Goal: Task Accomplishment & Management: Use online tool/utility

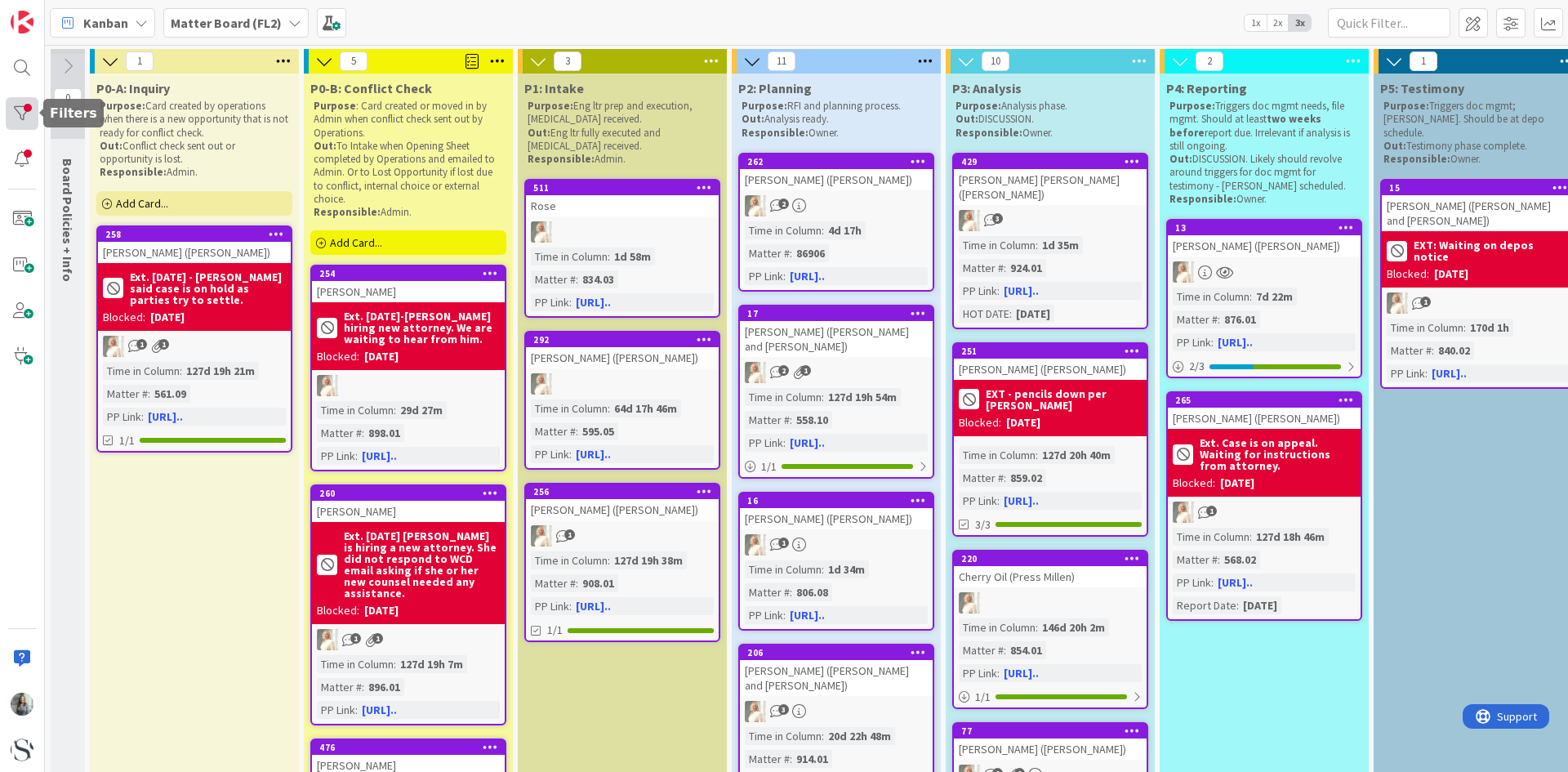
click at [21, 115] on div at bounding box center [22, 113] width 33 height 33
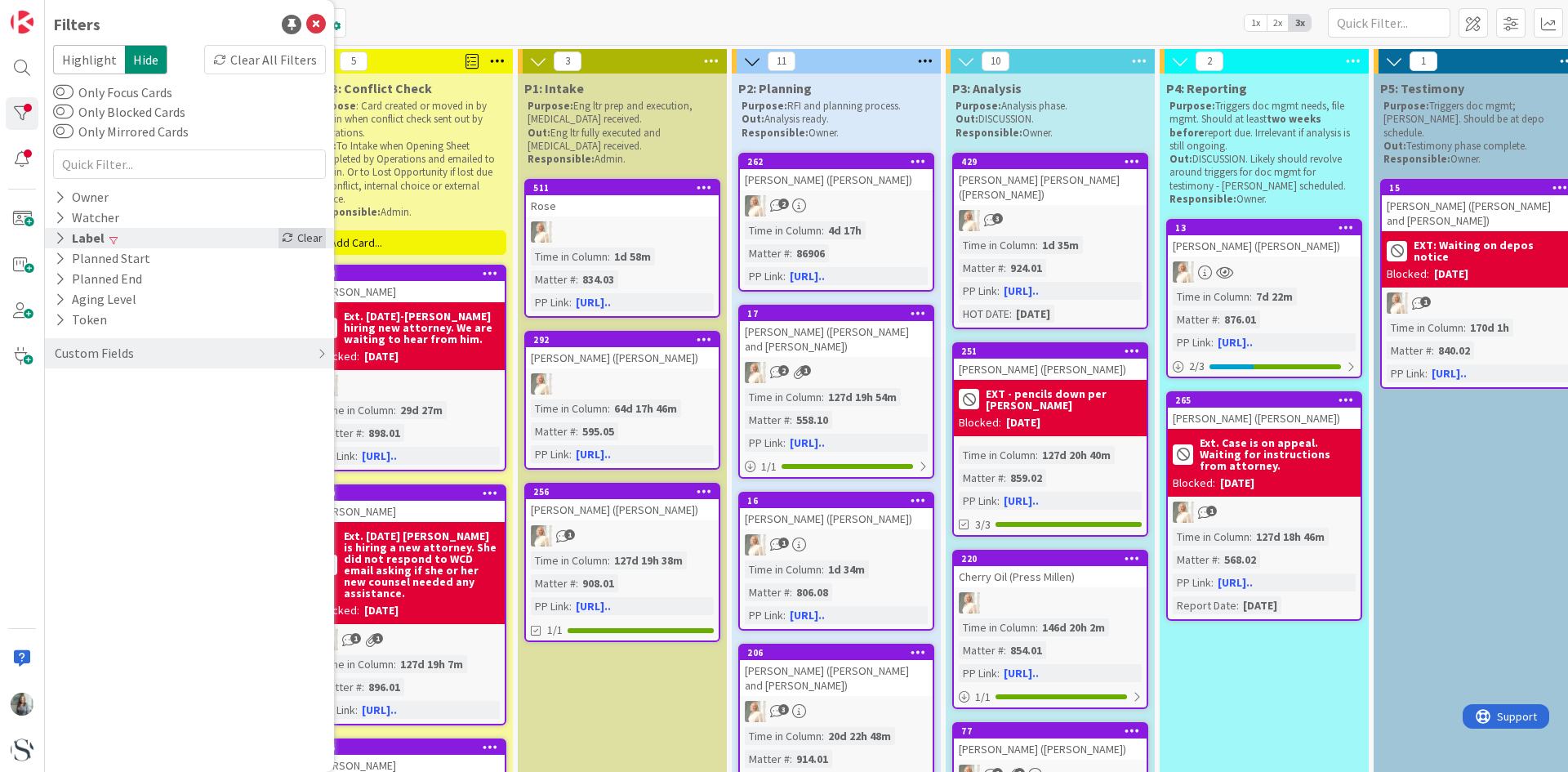
click at [325, 231] on div "Clear" at bounding box center [303, 238] width 48 height 21
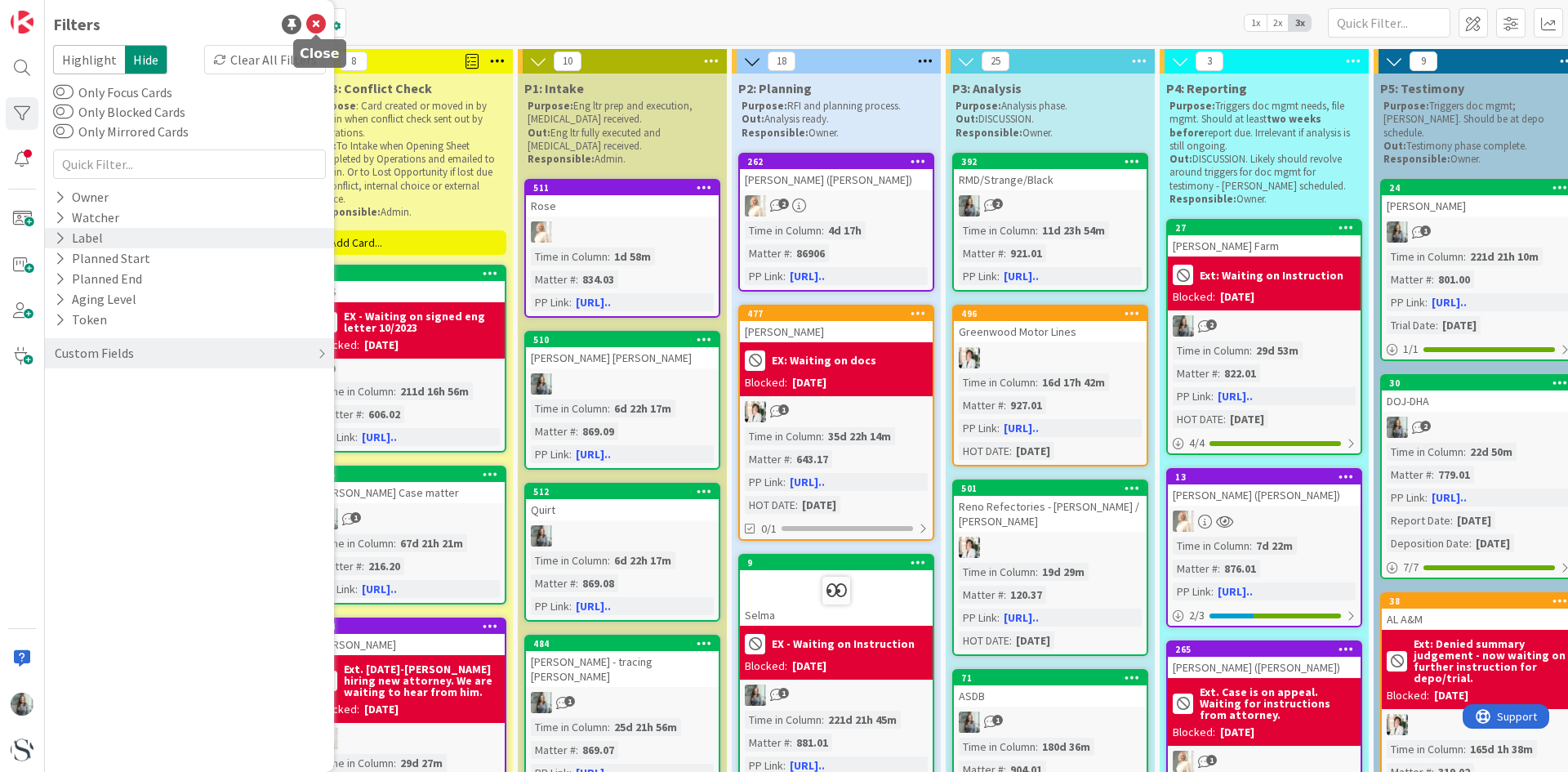
click at [313, 30] on icon at bounding box center [317, 25] width 20 height 20
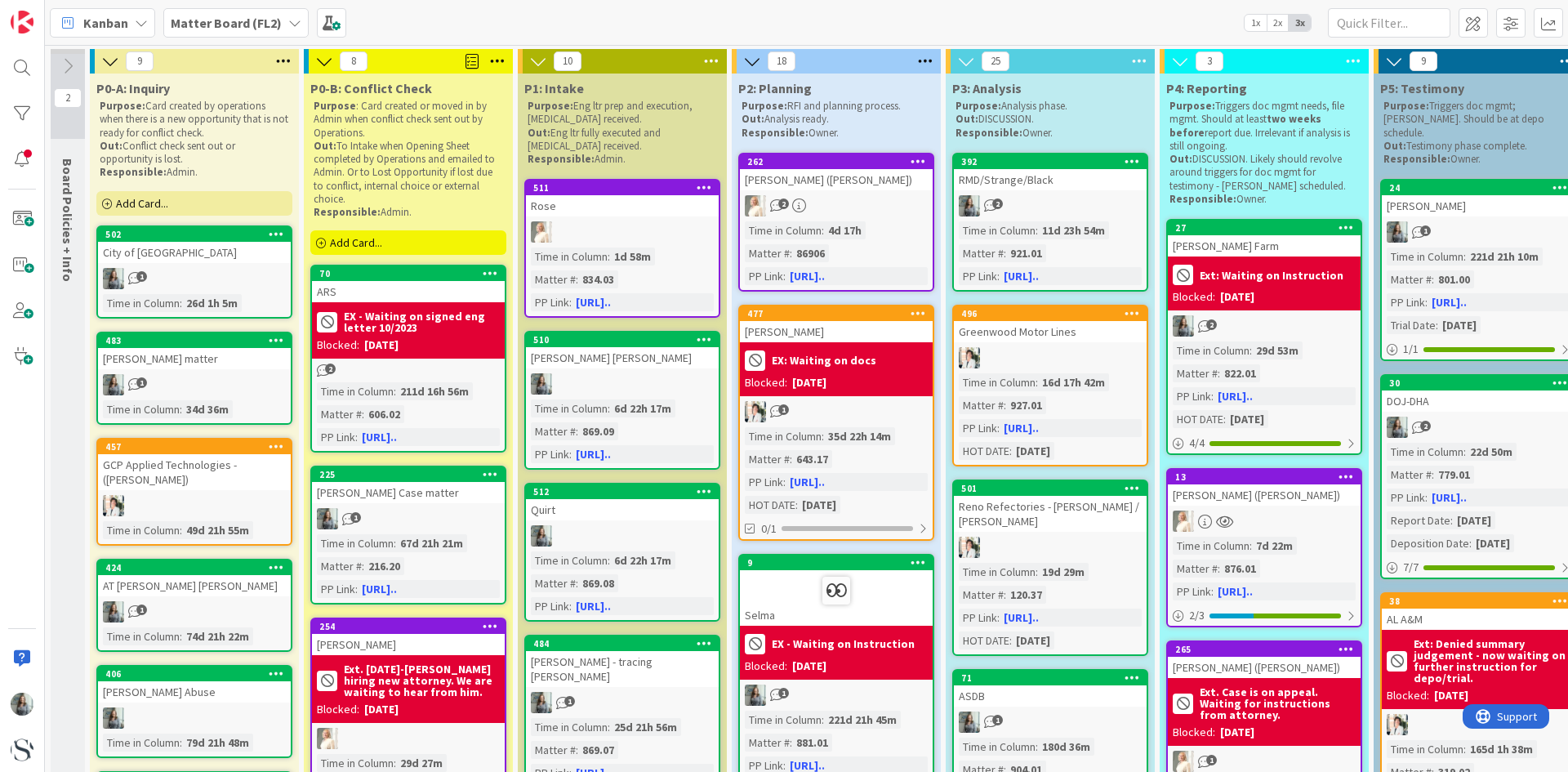
click at [371, 246] on span "Add Card..." at bounding box center [356, 242] width 53 height 15
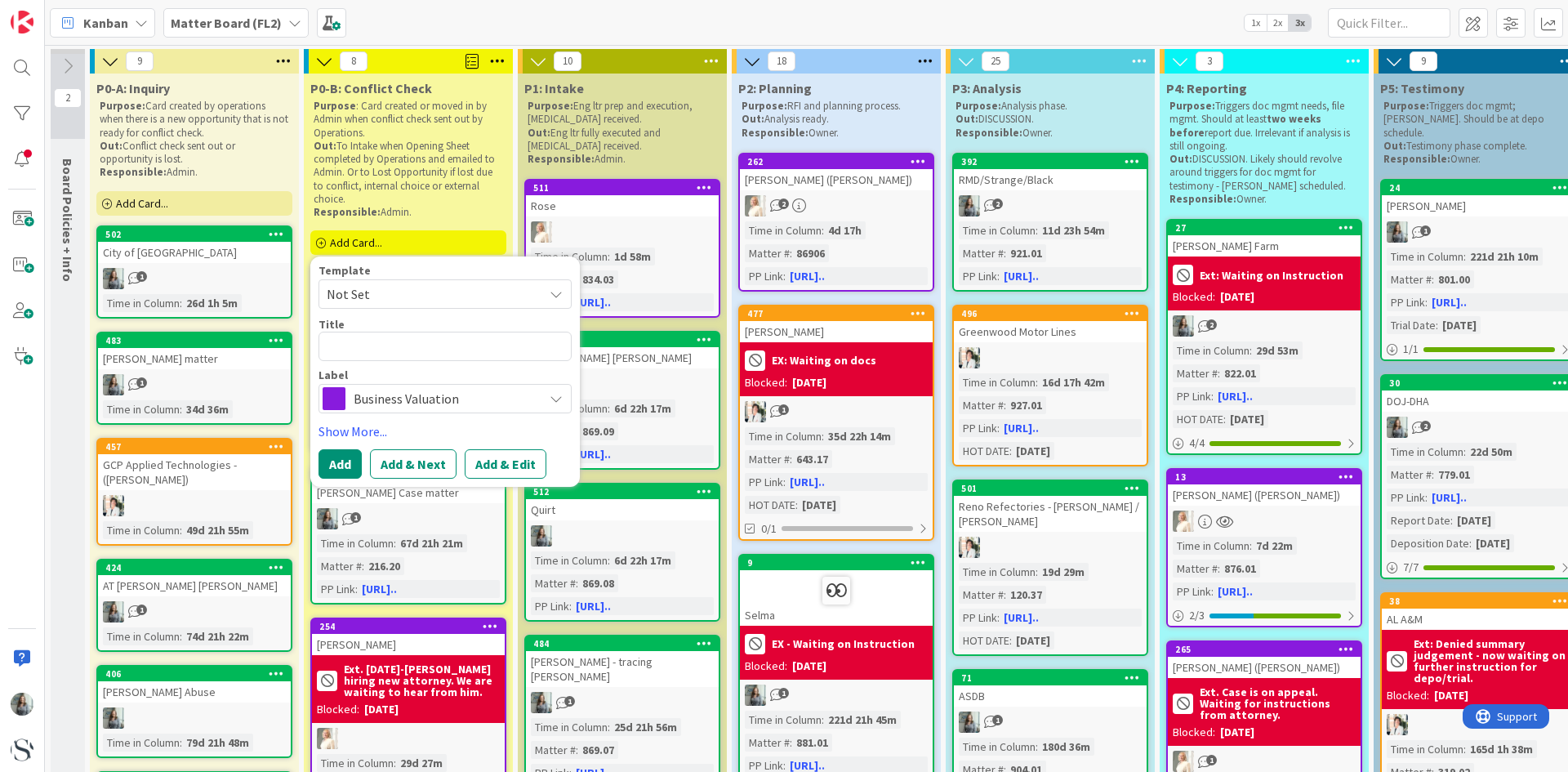
type textarea "x"
type textarea "K"
type textarea "x"
type textarea "Ki"
type textarea "x"
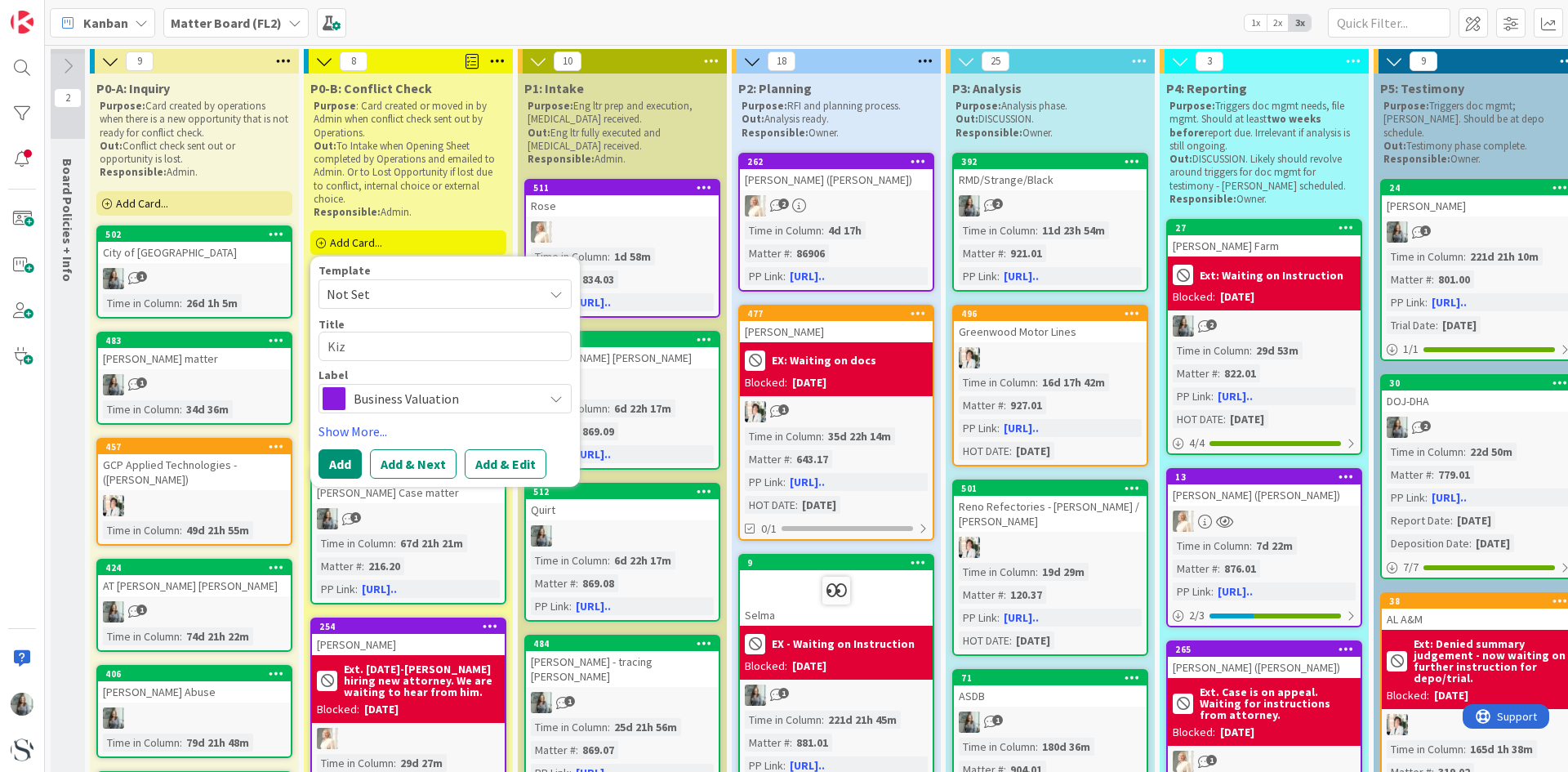
type textarea "Kize"
type textarea "x"
type textarea "Kizer"
click at [344, 451] on button "Add" at bounding box center [340, 464] width 44 height 30
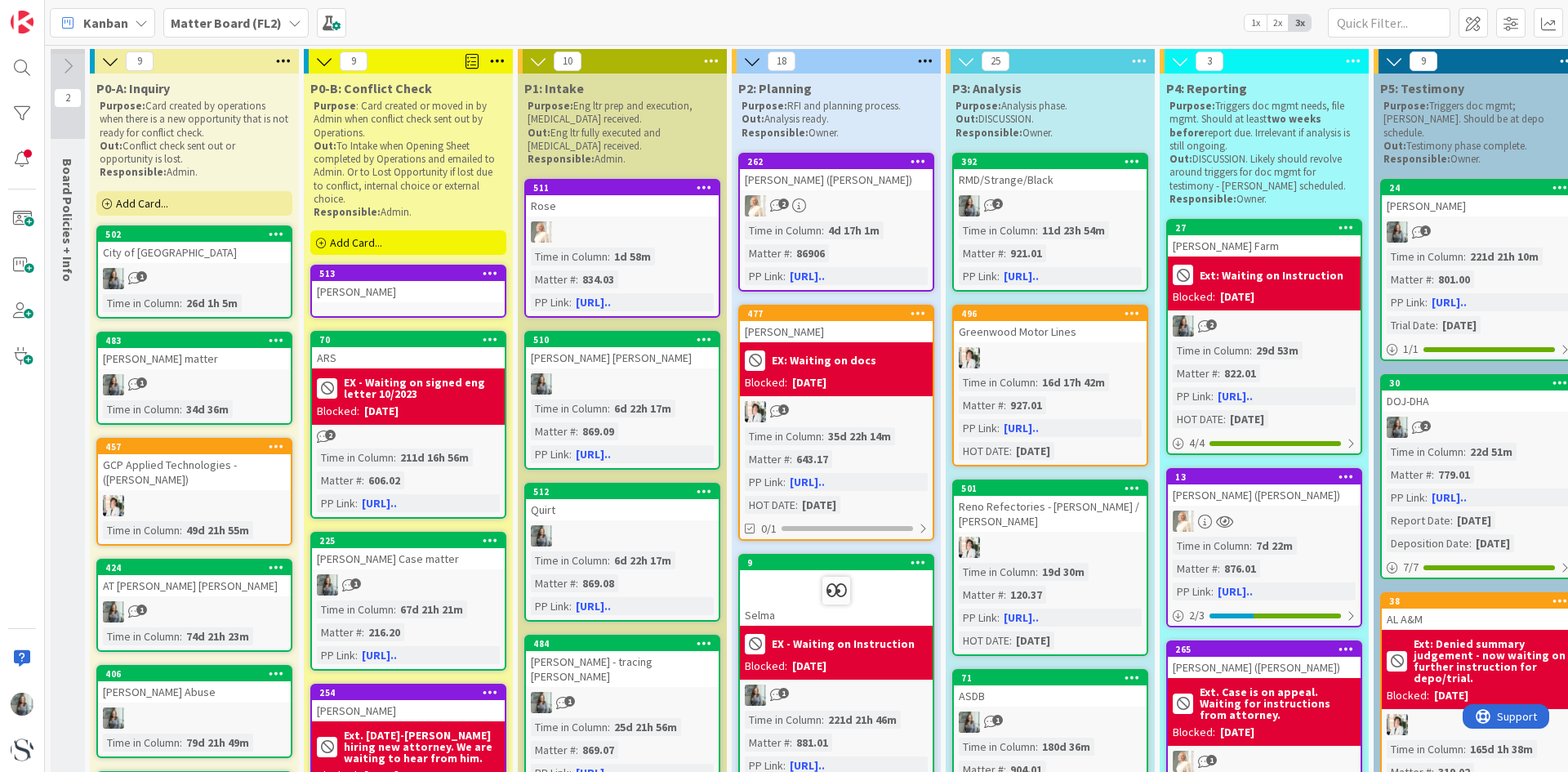
click at [351, 294] on div "Kizer" at bounding box center [408, 291] width 193 height 21
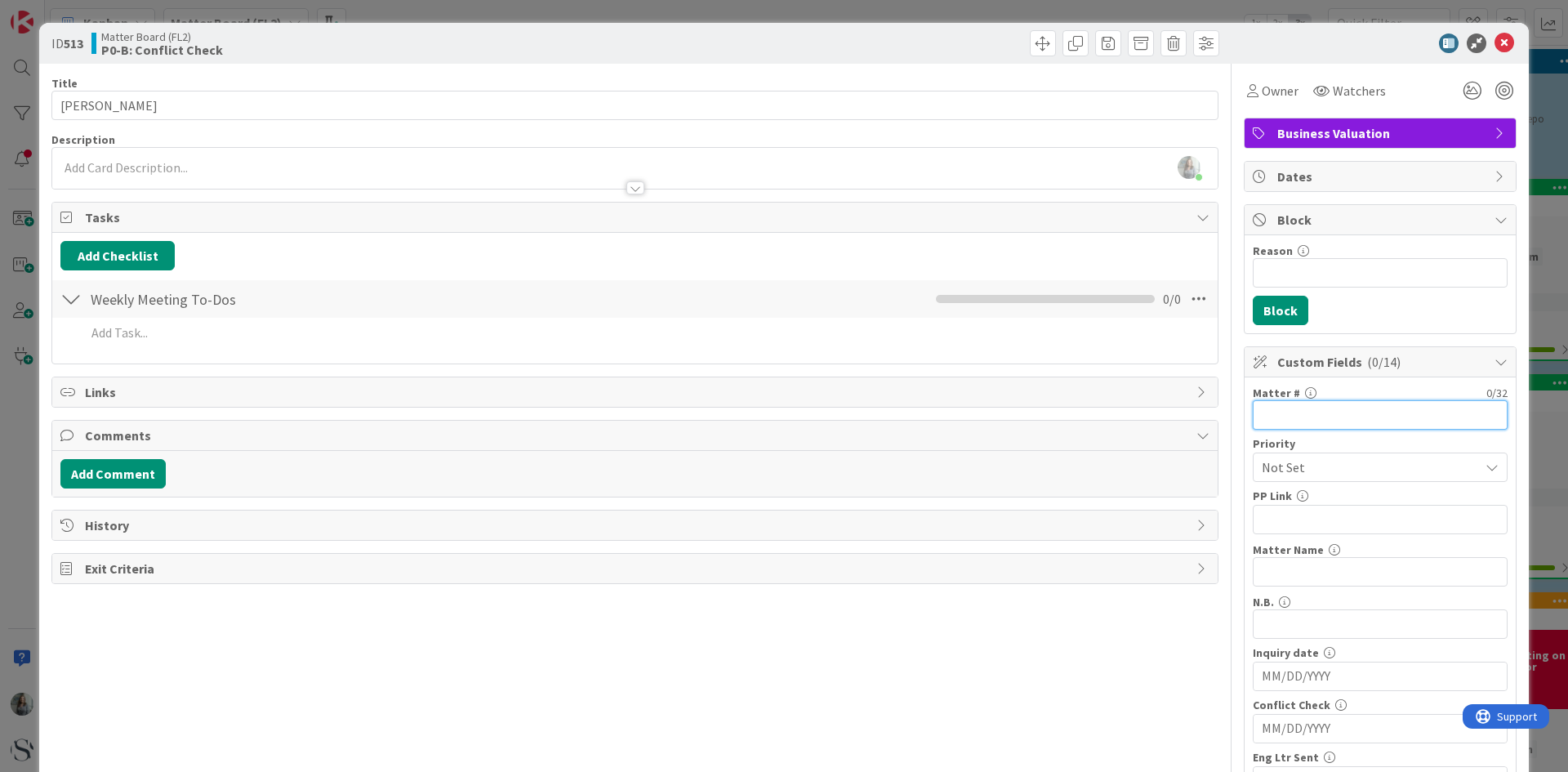
click at [1291, 409] on input "text" at bounding box center [1380, 415] width 255 height 30
type input "558.12"
click at [1274, 521] on input "text" at bounding box center [1380, 520] width 255 height 30
paste input "https://app.practicepanther.com/Project/Details/e0ce7fbd-0676-4f68-aaf2-3be5b7a…"
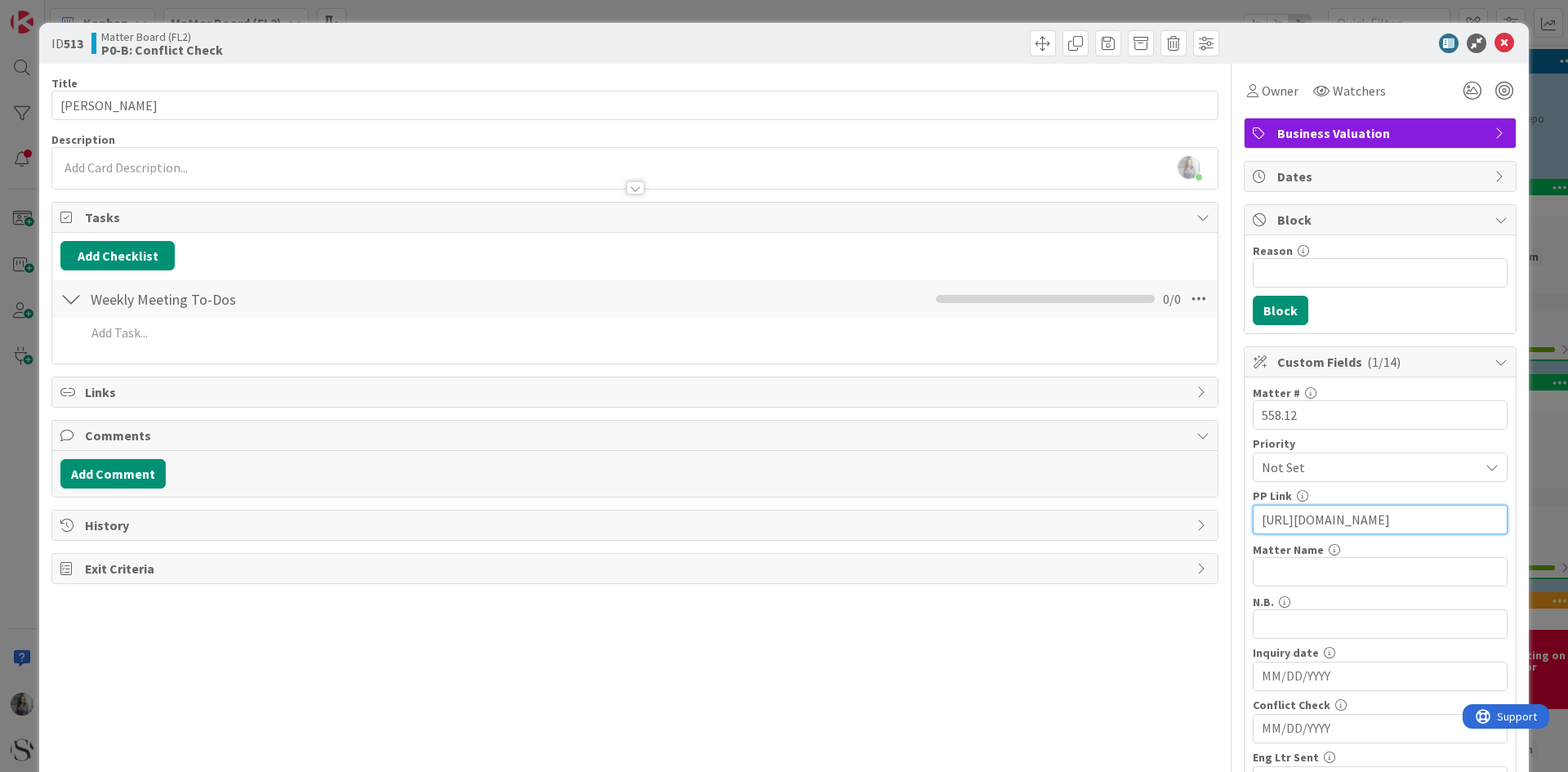
type input "https://app.practicepanther.com/Project/Details/e0ce7fbd-0676-4f68-aaf2-3be5b7a…"
click at [1267, 581] on input "text" at bounding box center [1380, 572] width 255 height 30
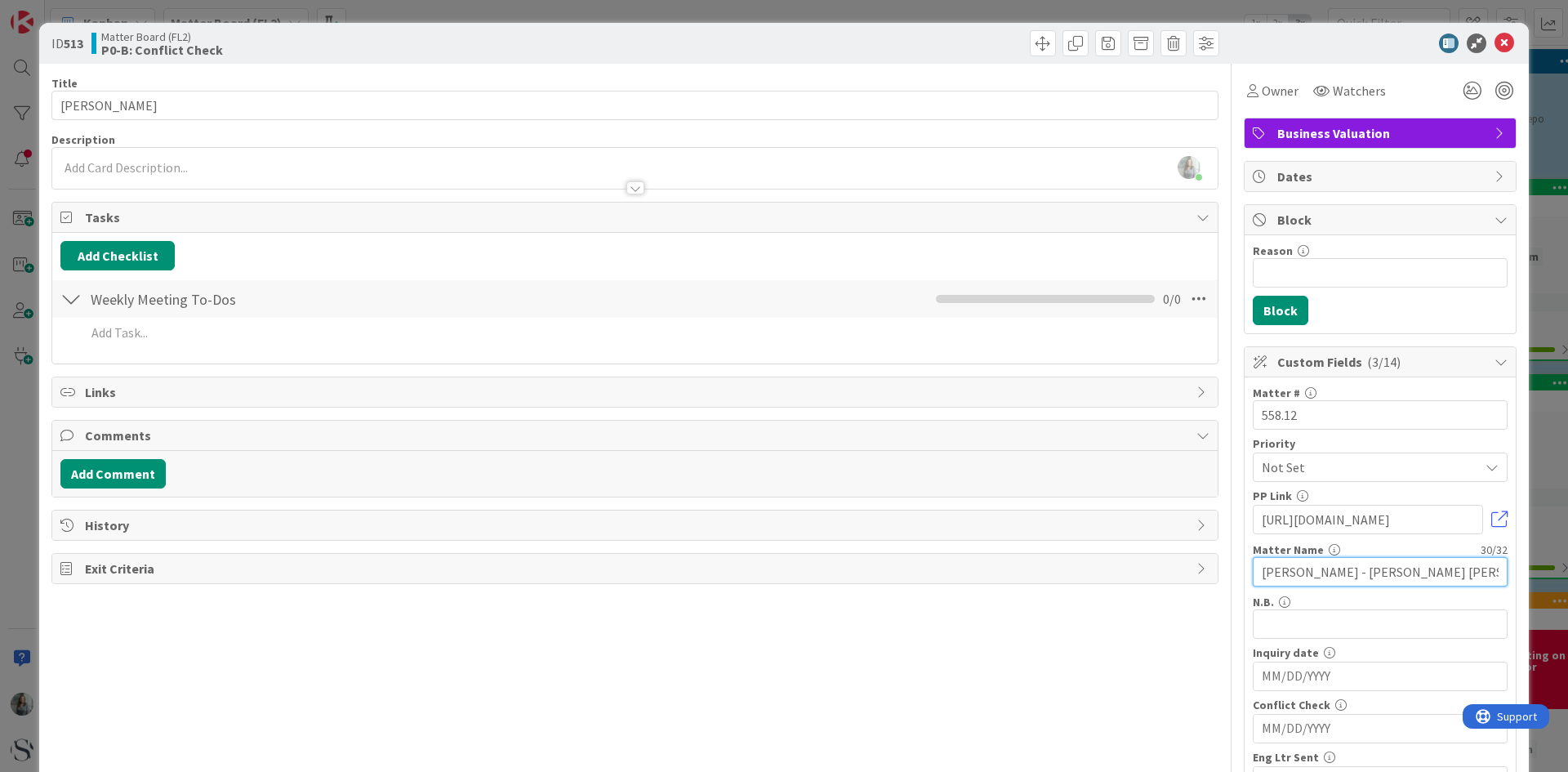
scroll to position [164, 0]
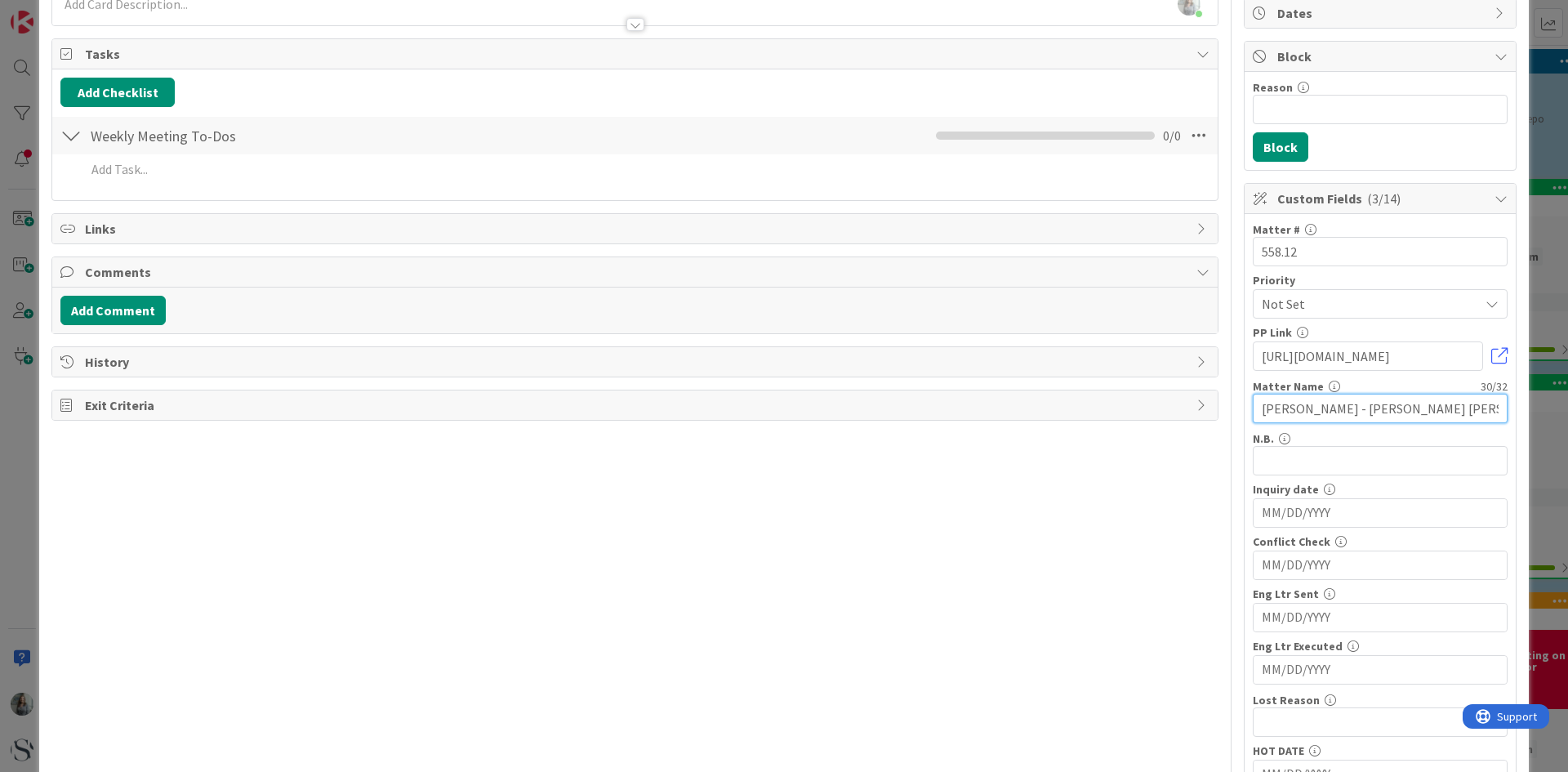
type input "Kizer Heather - Kizer v. Kizer"
click at [1362, 556] on input "MM/DD/YYYY" at bounding box center [1380, 566] width 237 height 28
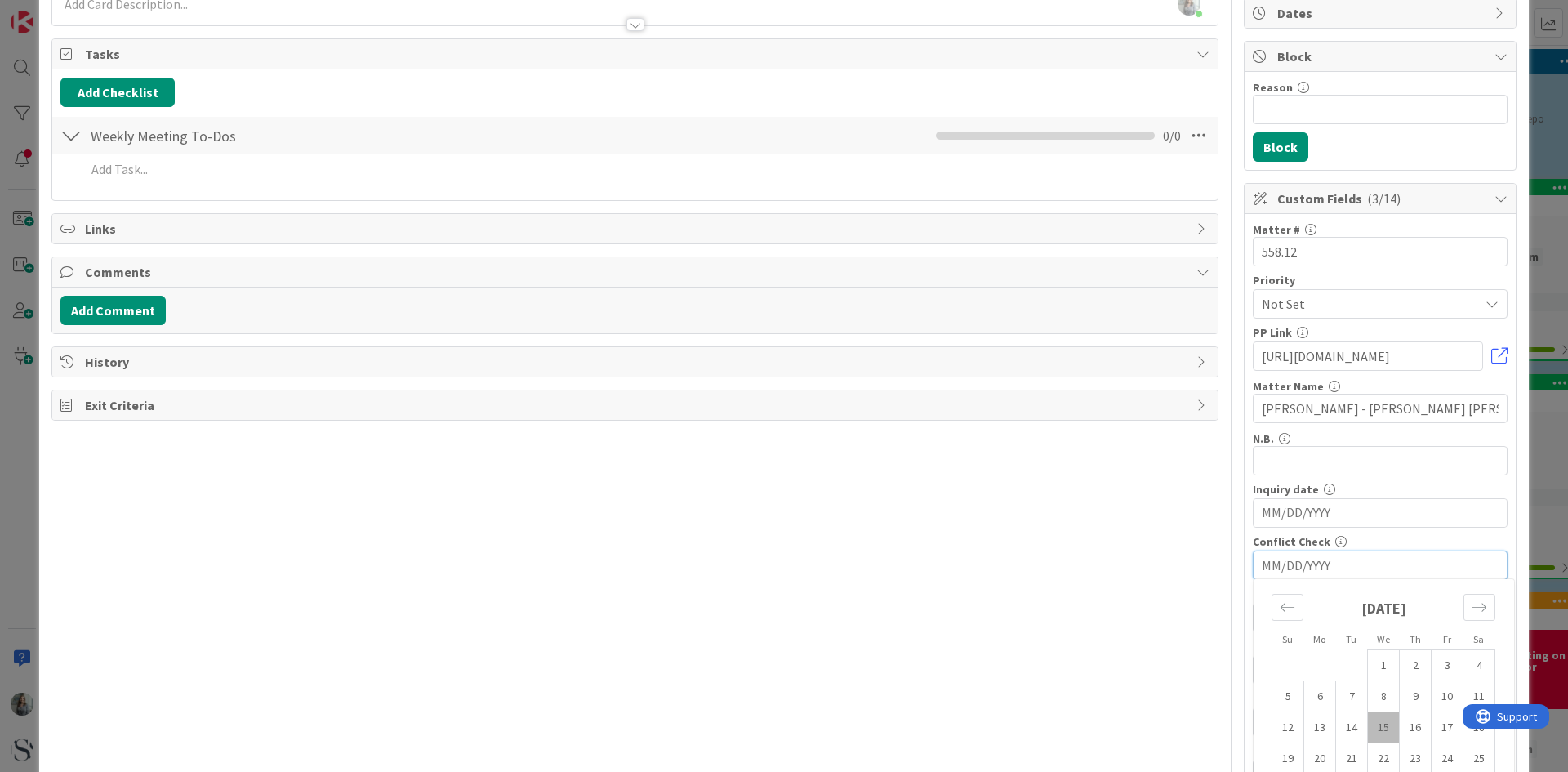
click at [1378, 732] on td "15" at bounding box center [1384, 727] width 32 height 31
type input "10/15/2025"
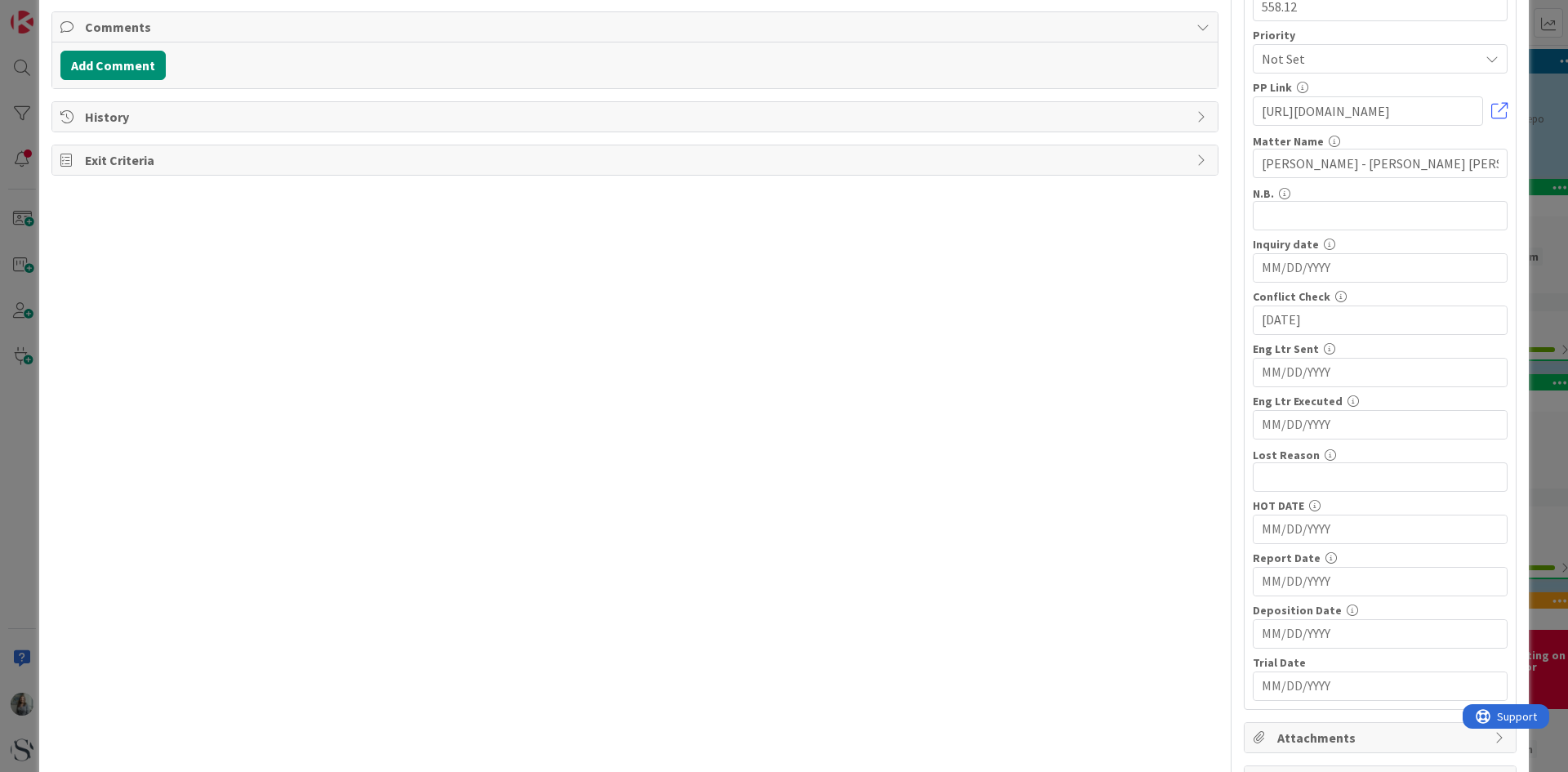
scroll to position [0, 0]
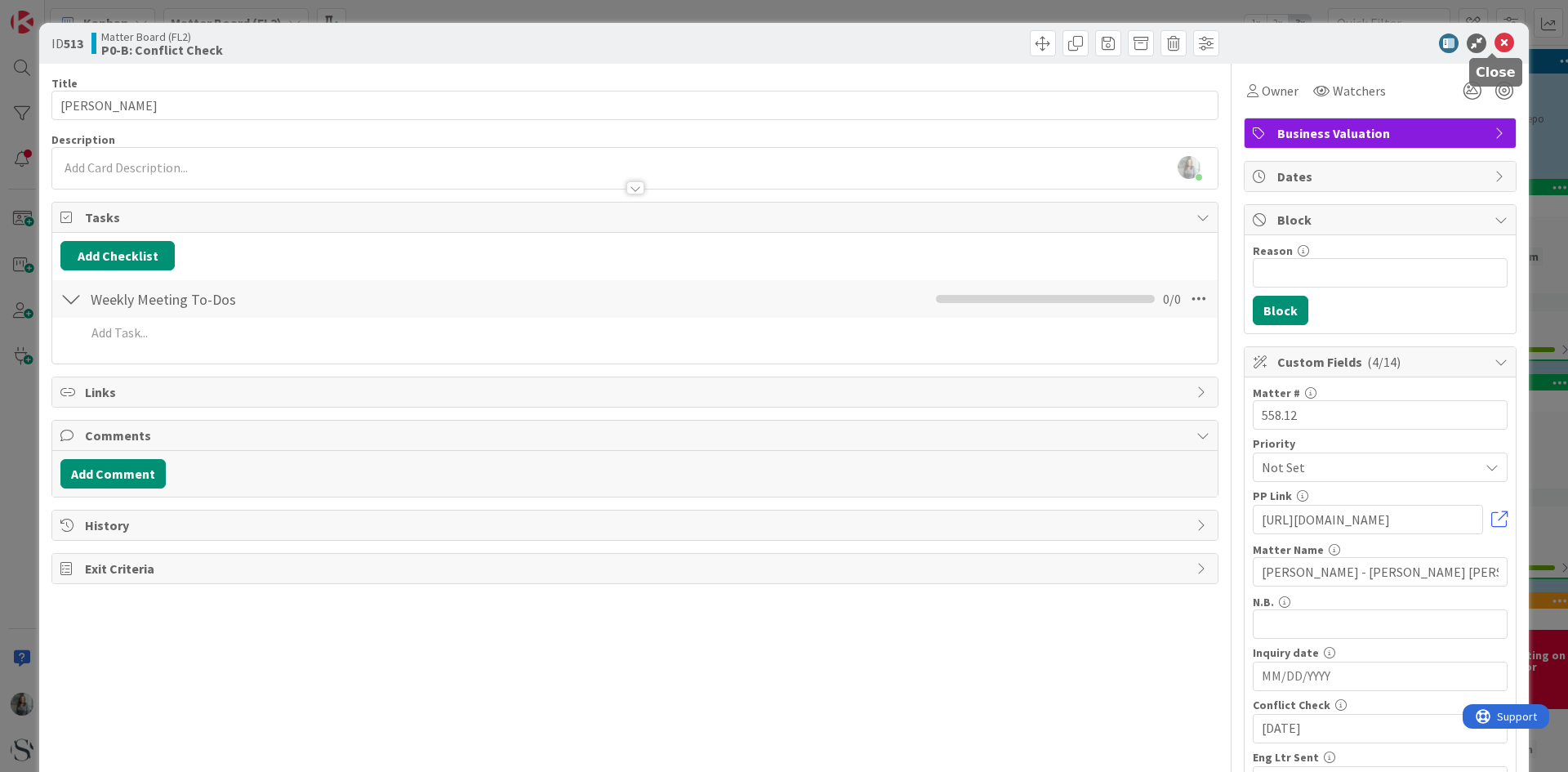
click at [1496, 35] on icon at bounding box center [1504, 44] width 20 height 20
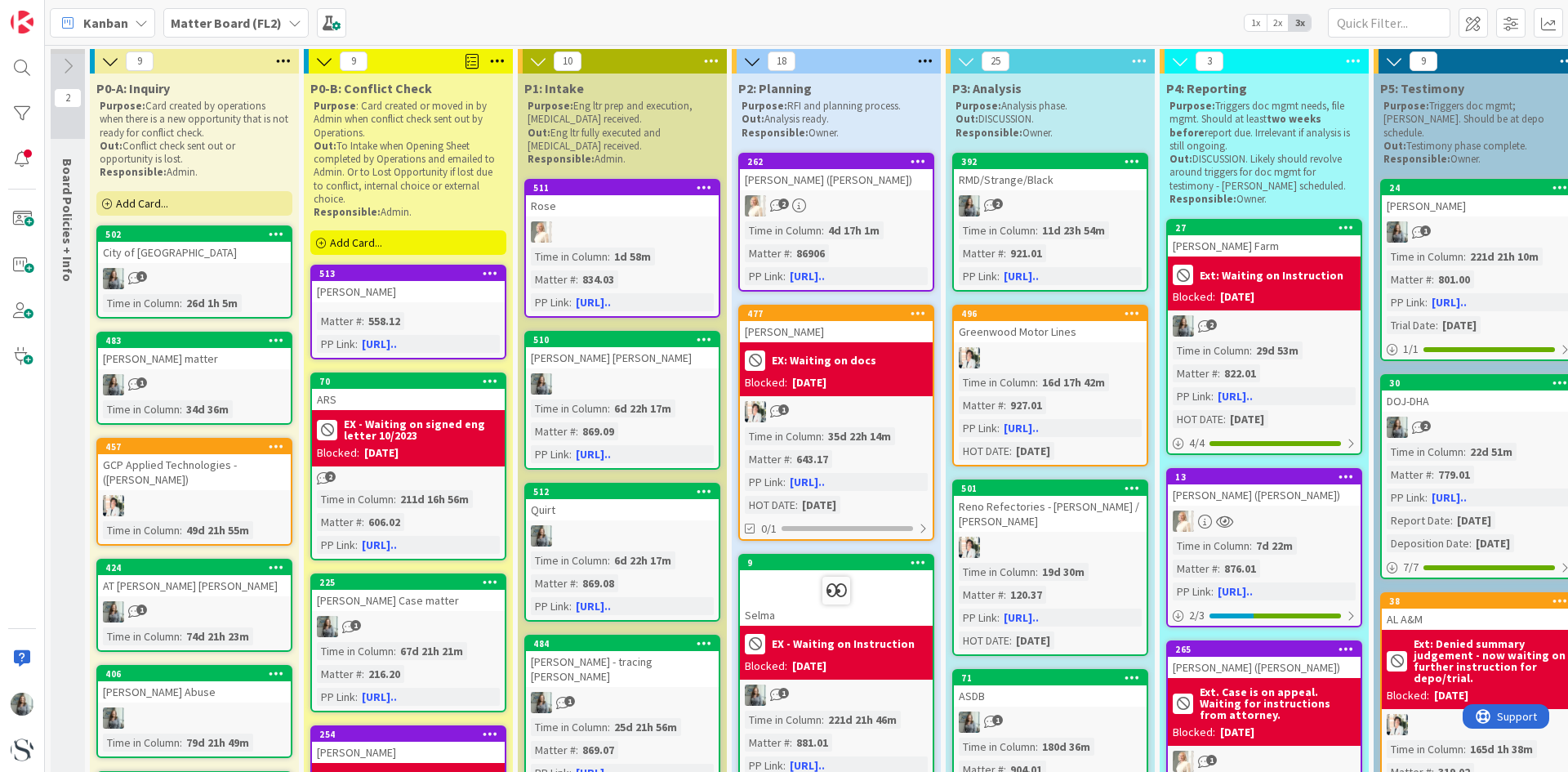
scroll to position [1119, 0]
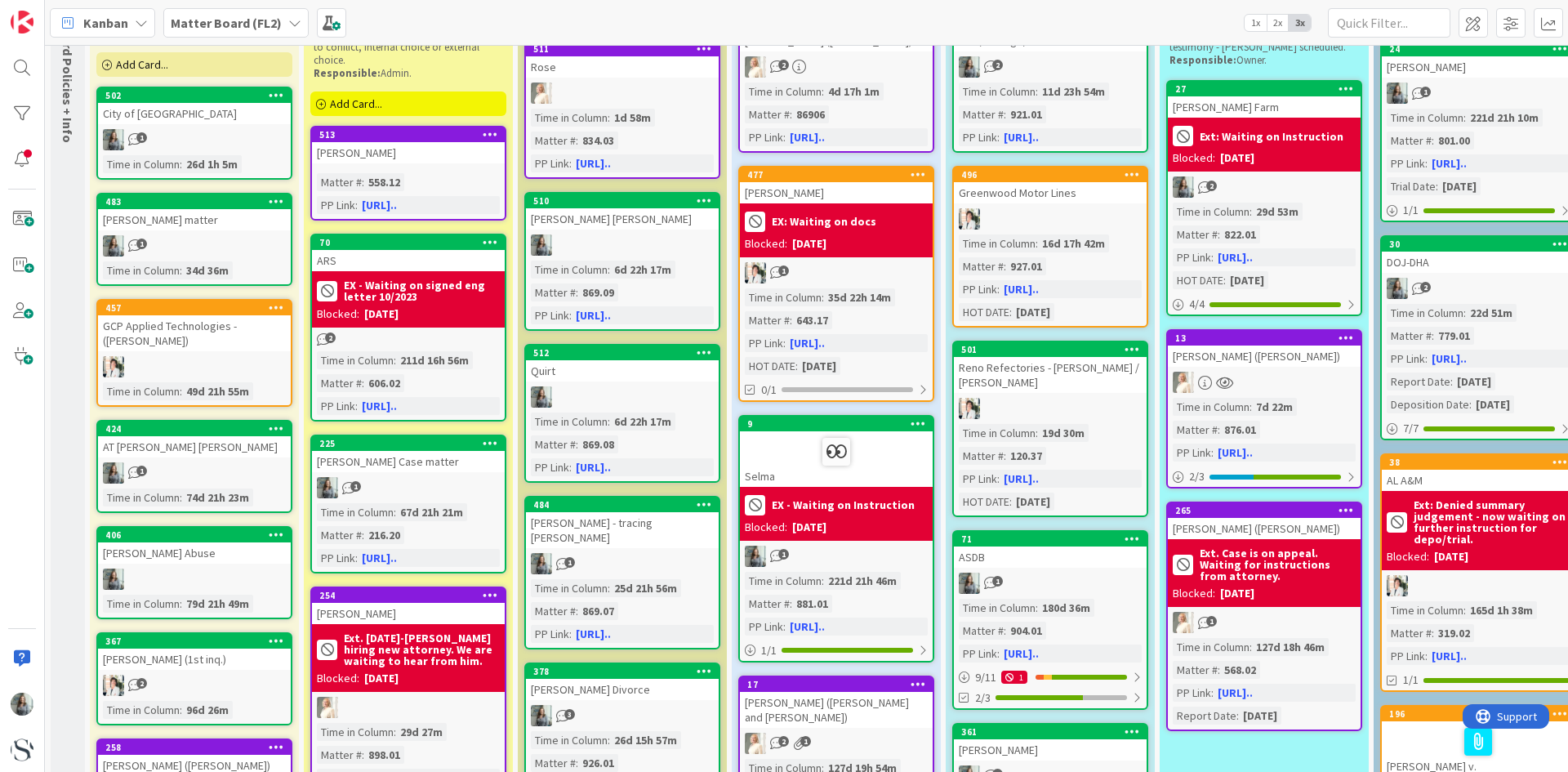
scroll to position [0, 0]
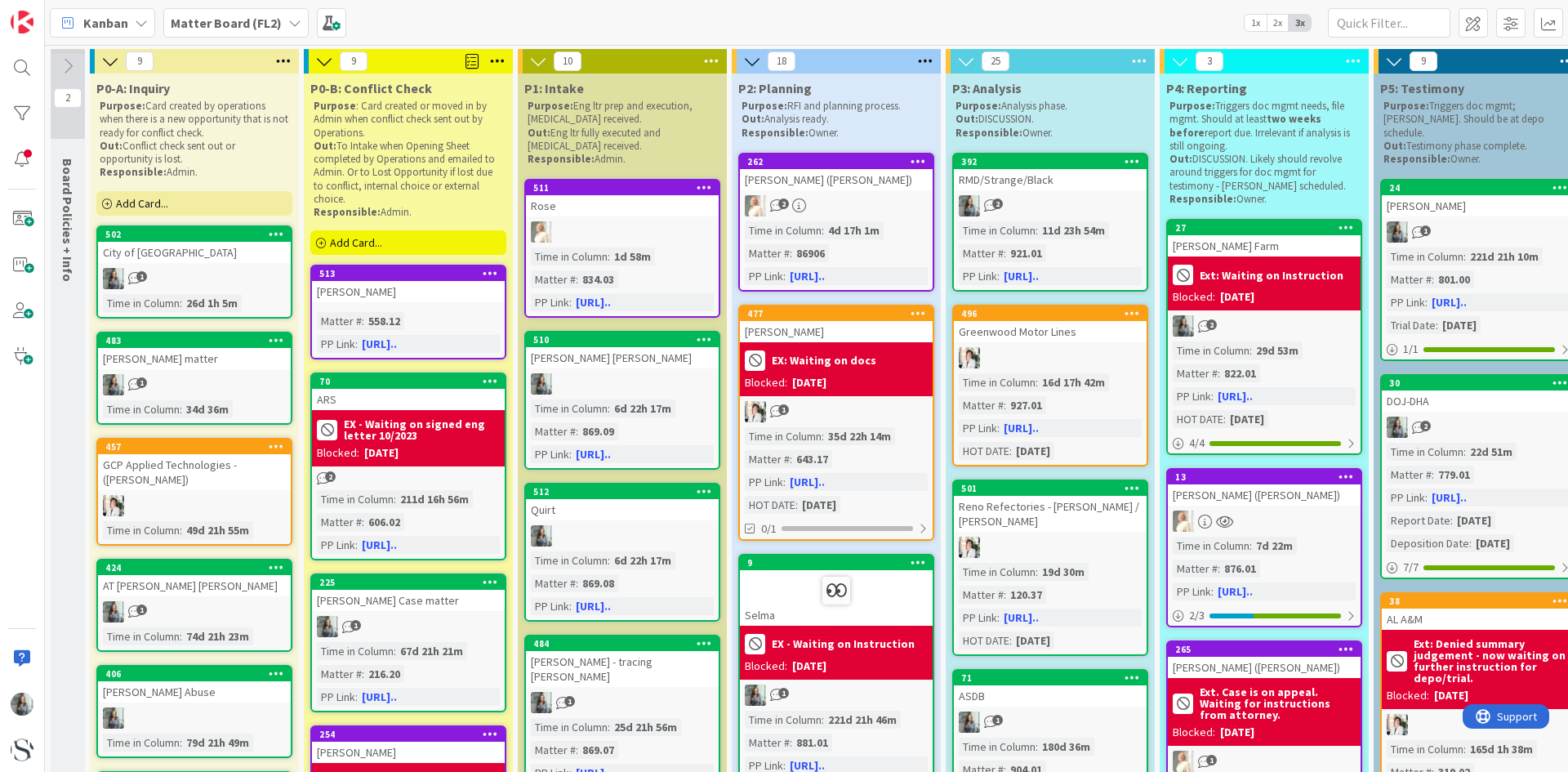
click at [349, 247] on span "Add Card..." at bounding box center [356, 242] width 53 height 15
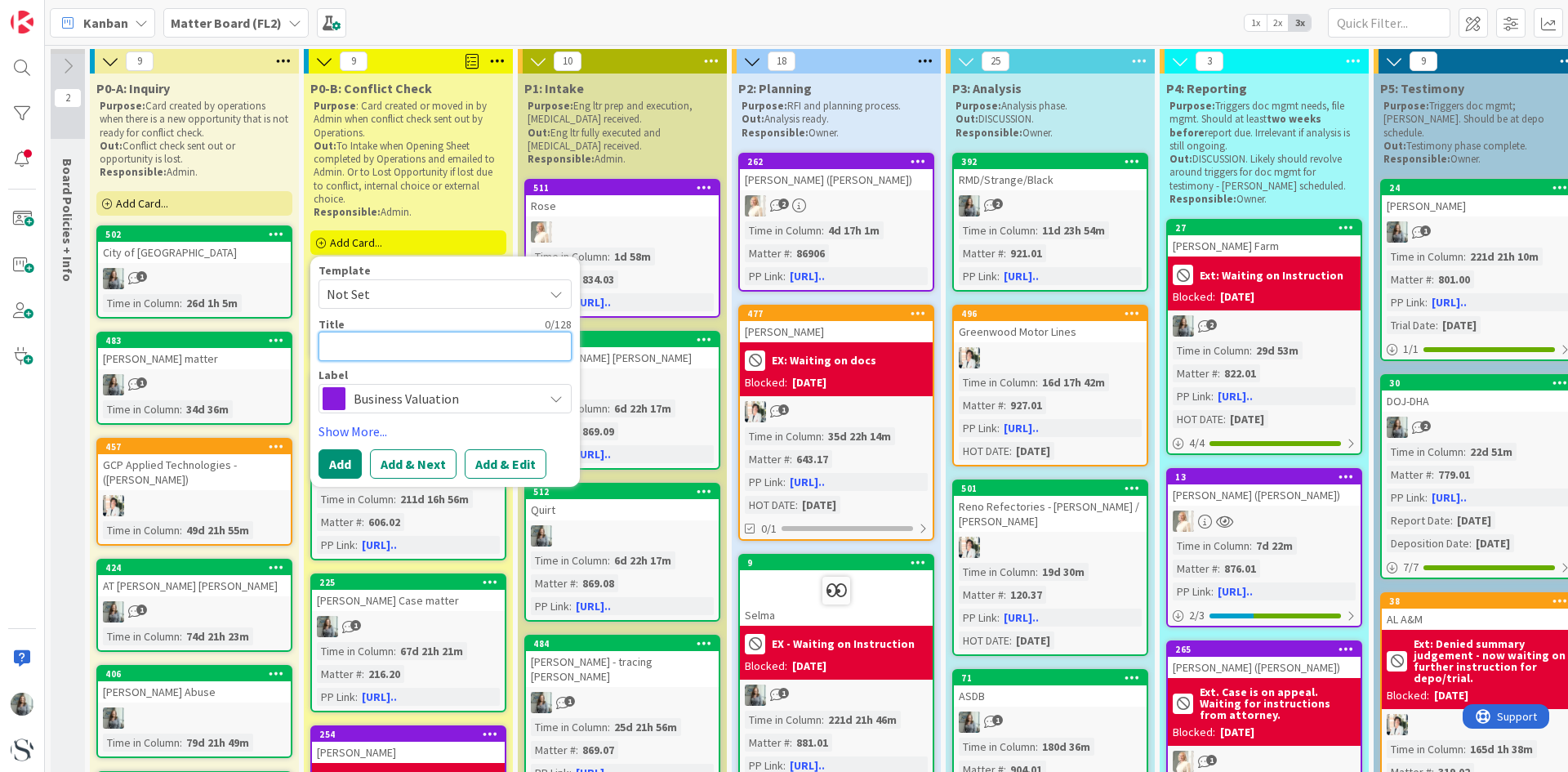
type textarea "x"
type textarea "P"
type textarea "x"
type textarea "Pe"
type textarea "x"
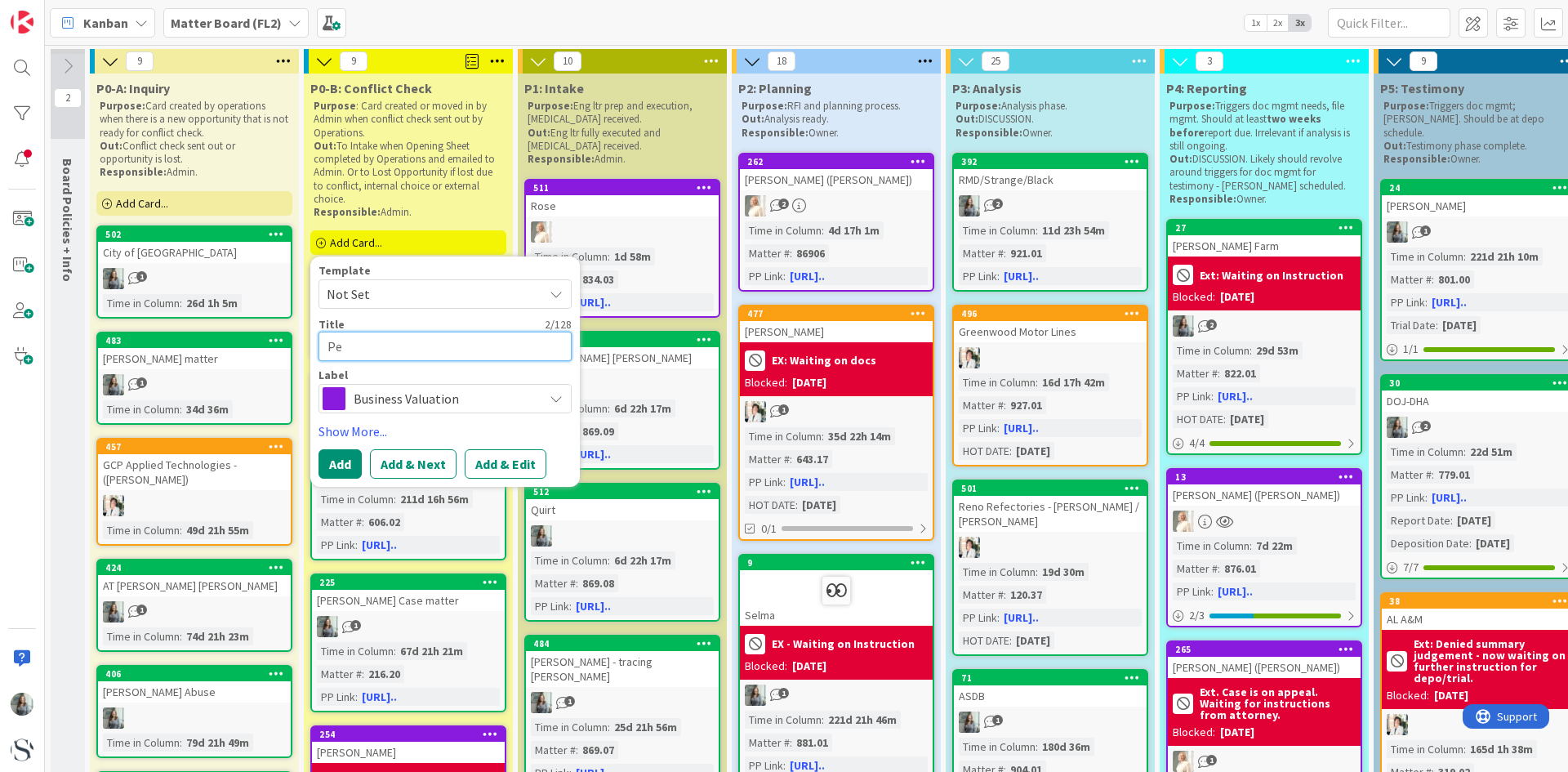
type textarea "Pen"
type textarea "x"
type textarea "Pend"
type textarea "x"
type textarea "Pendl"
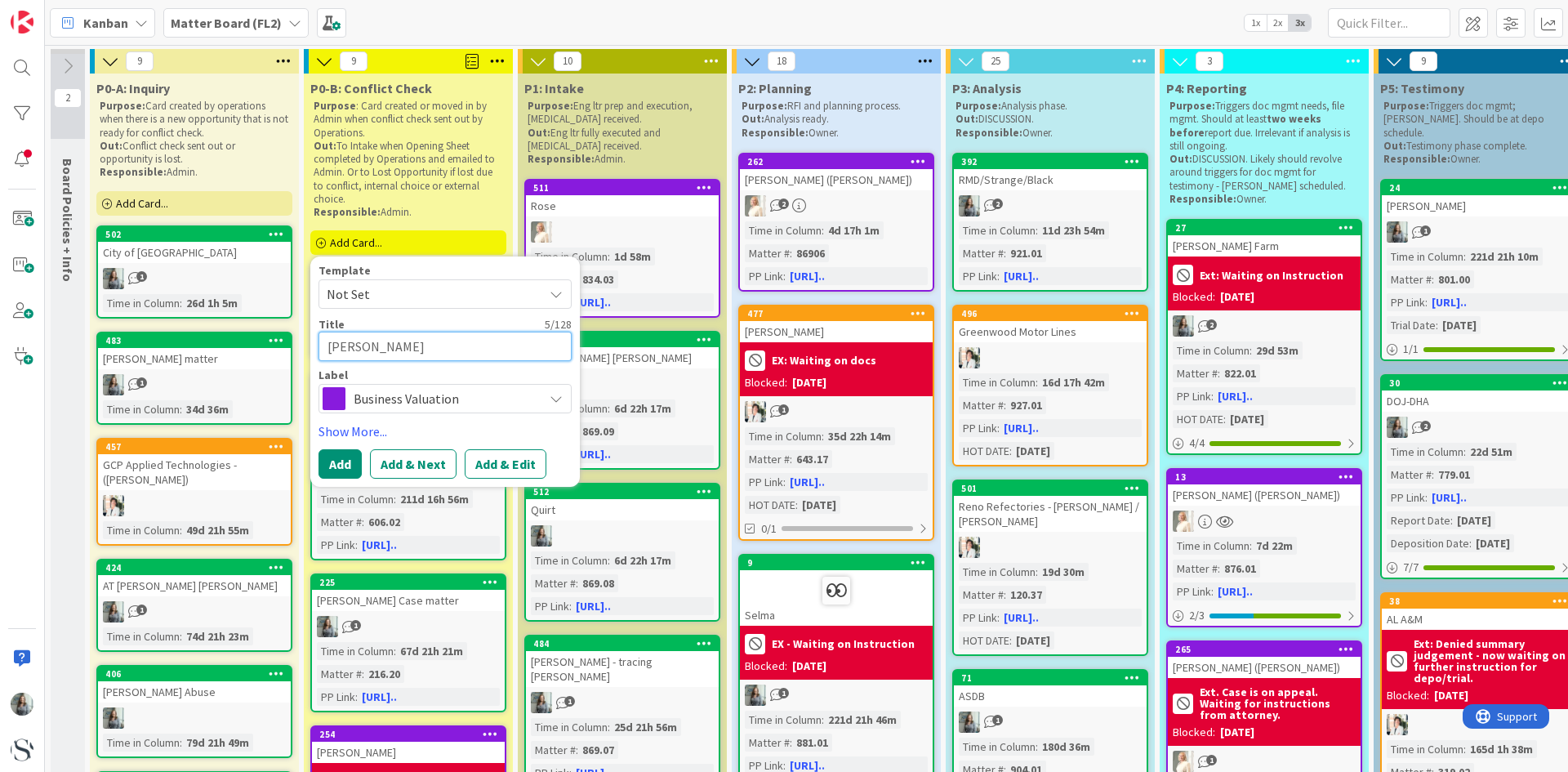
type textarea "x"
type textarea "Pendle"
type textarea "x"
type textarea "Pendleto"
type textarea "x"
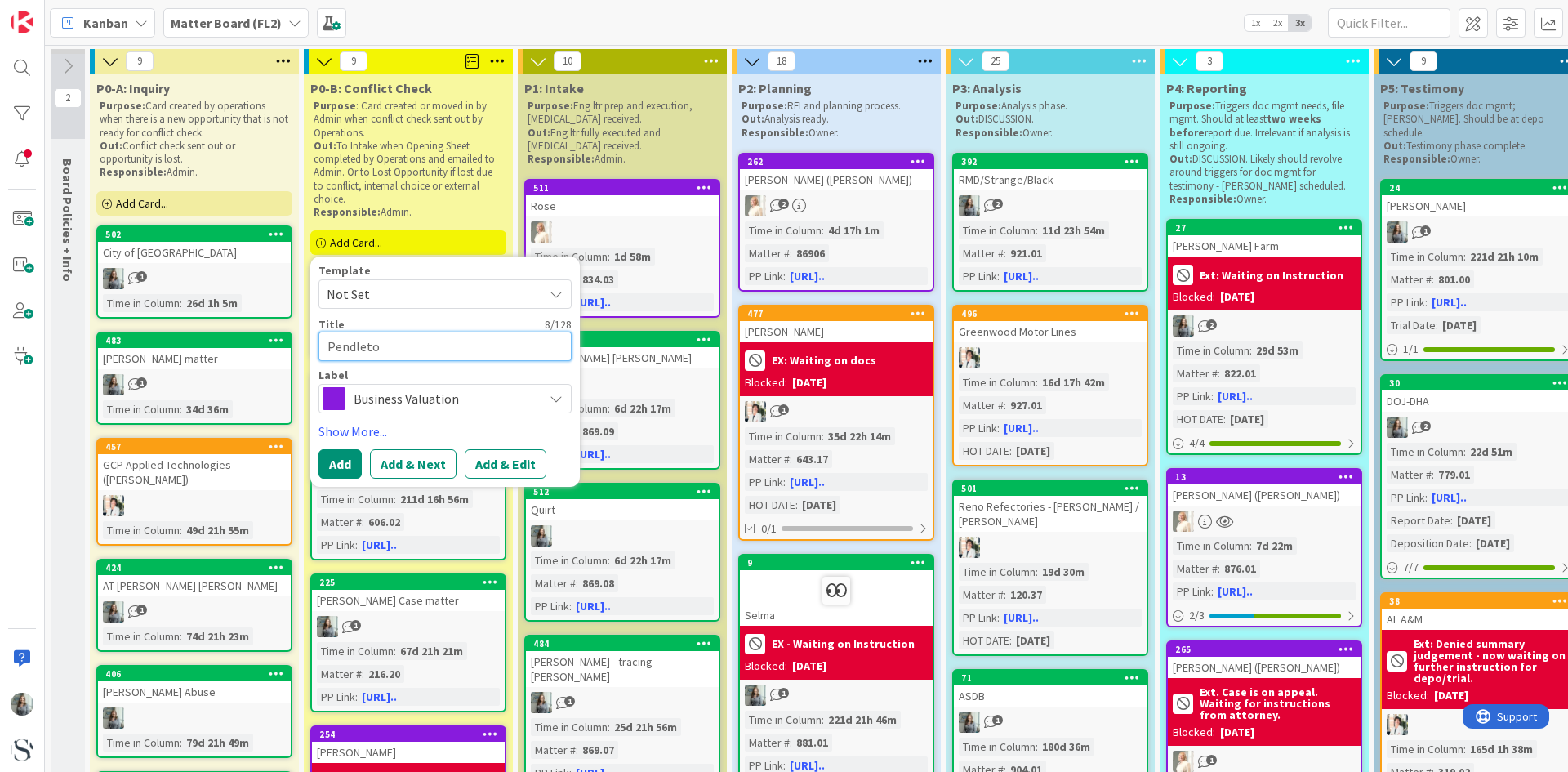
type textarea "Pendleton"
type textarea "x"
type textarea "Pendleton"
type textarea "x"
type textarea "Pendleton v"
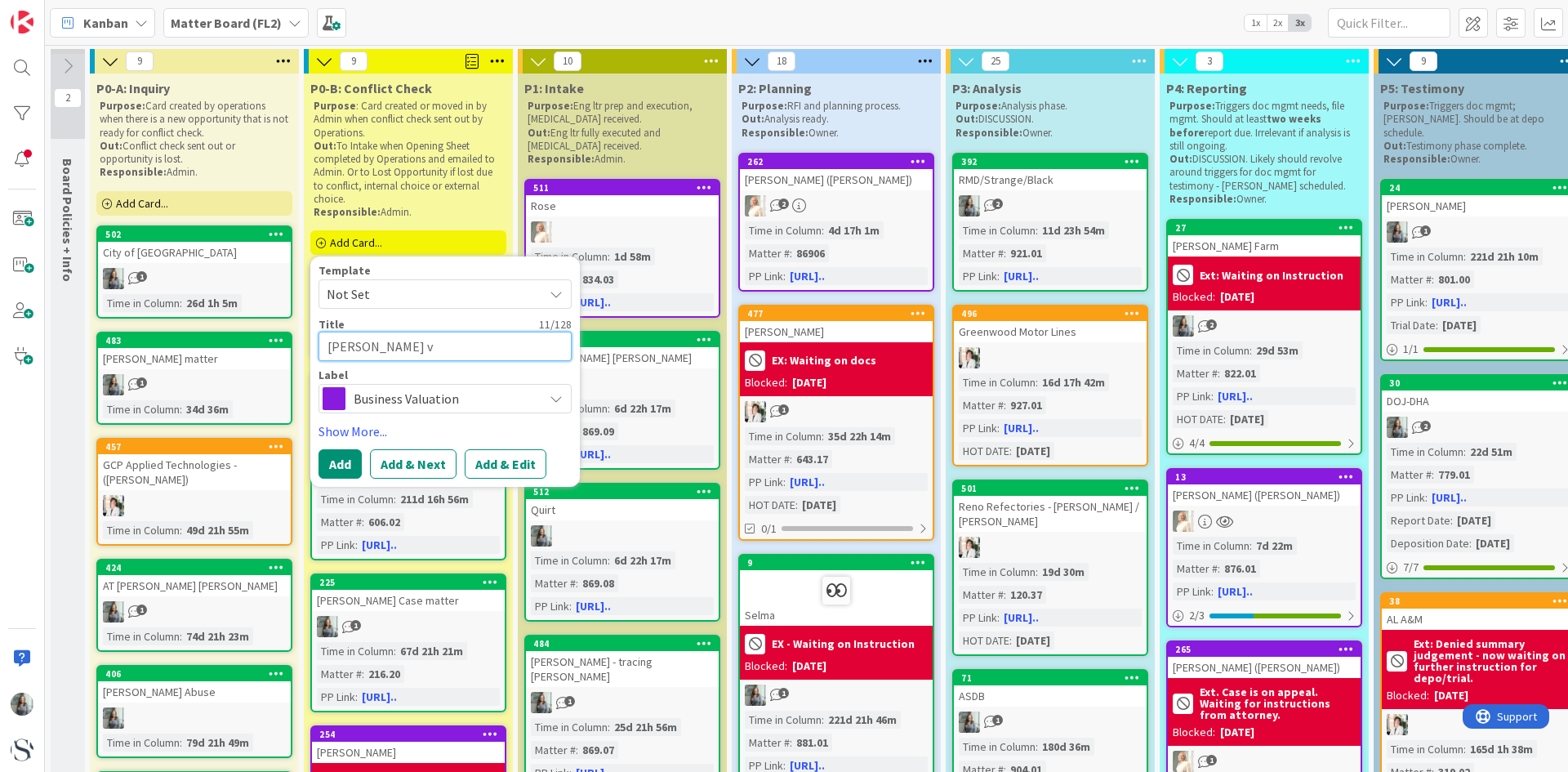
type textarea "x"
type textarea "Pendleton v."
type textarea "x"
type textarea "Pendleton v. P"
type textarea "x"
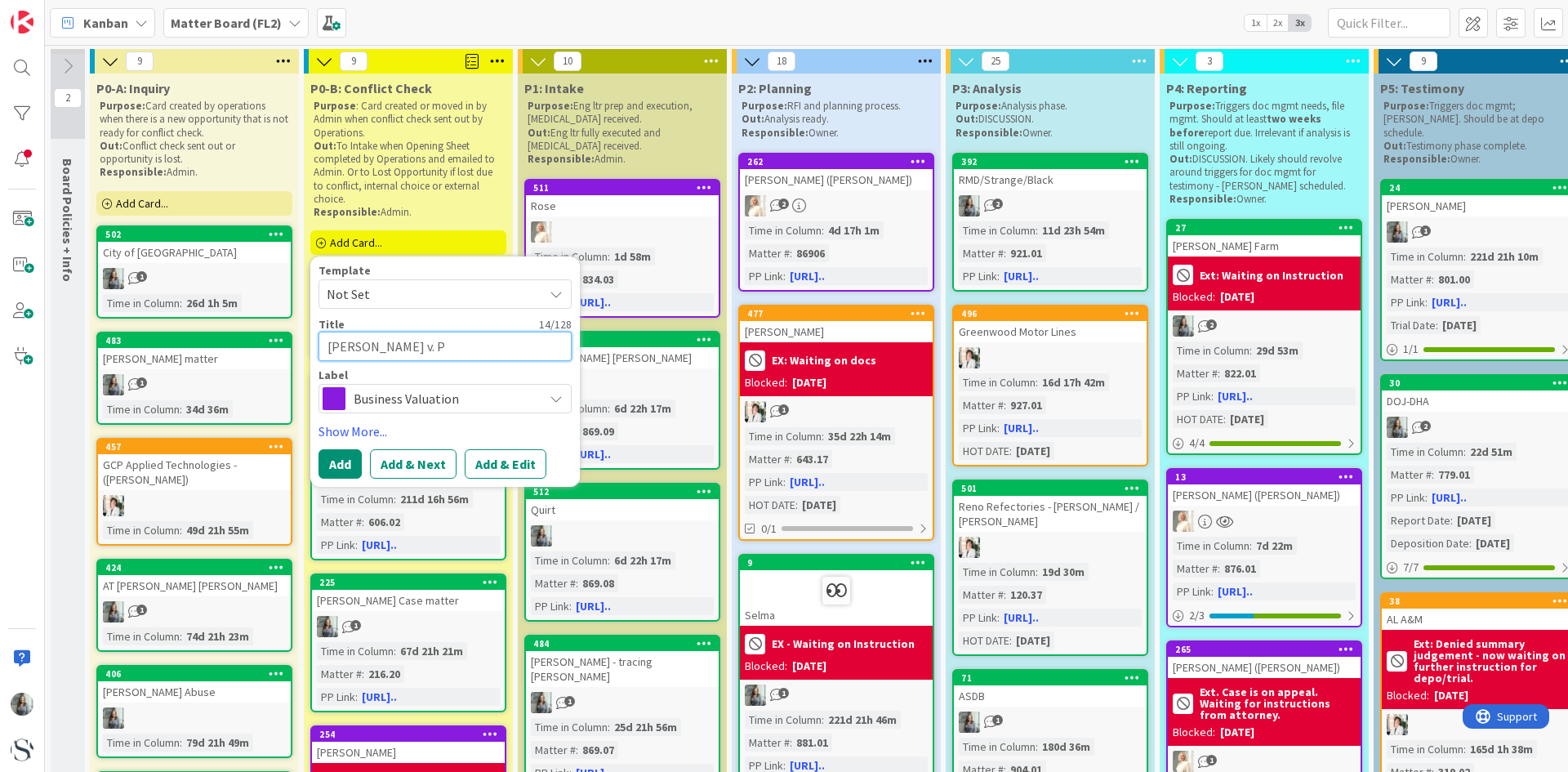
type textarea "Pendleton v. Pe"
type textarea "x"
type textarea "Pendleton v. Pen"
type textarea "x"
type textarea "Pendleton v. Pend"
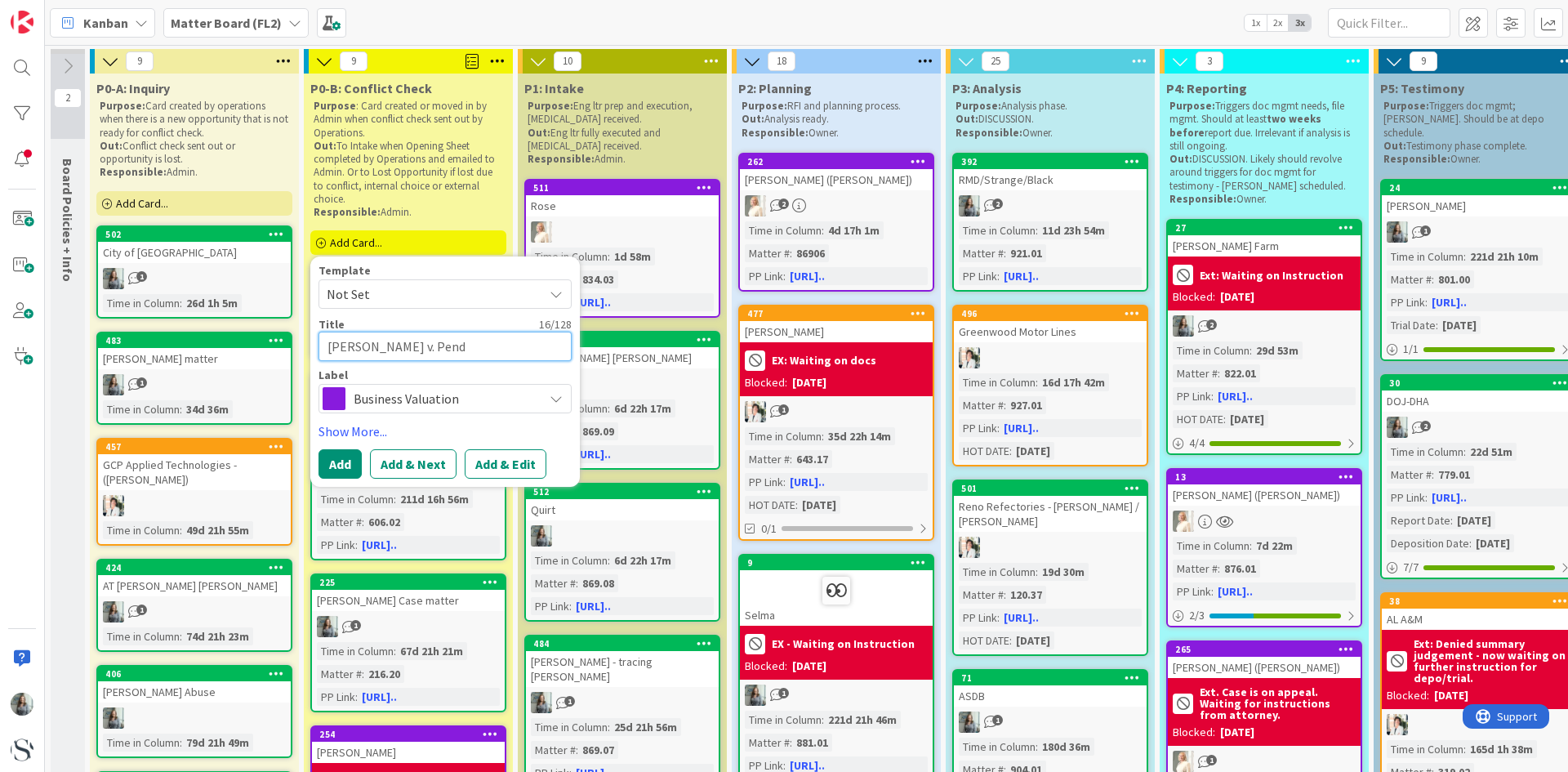
type textarea "x"
type textarea "Pendleton v. Pendle"
type textarea "x"
type textarea "Pendleton v. Pendlet"
type textarea "x"
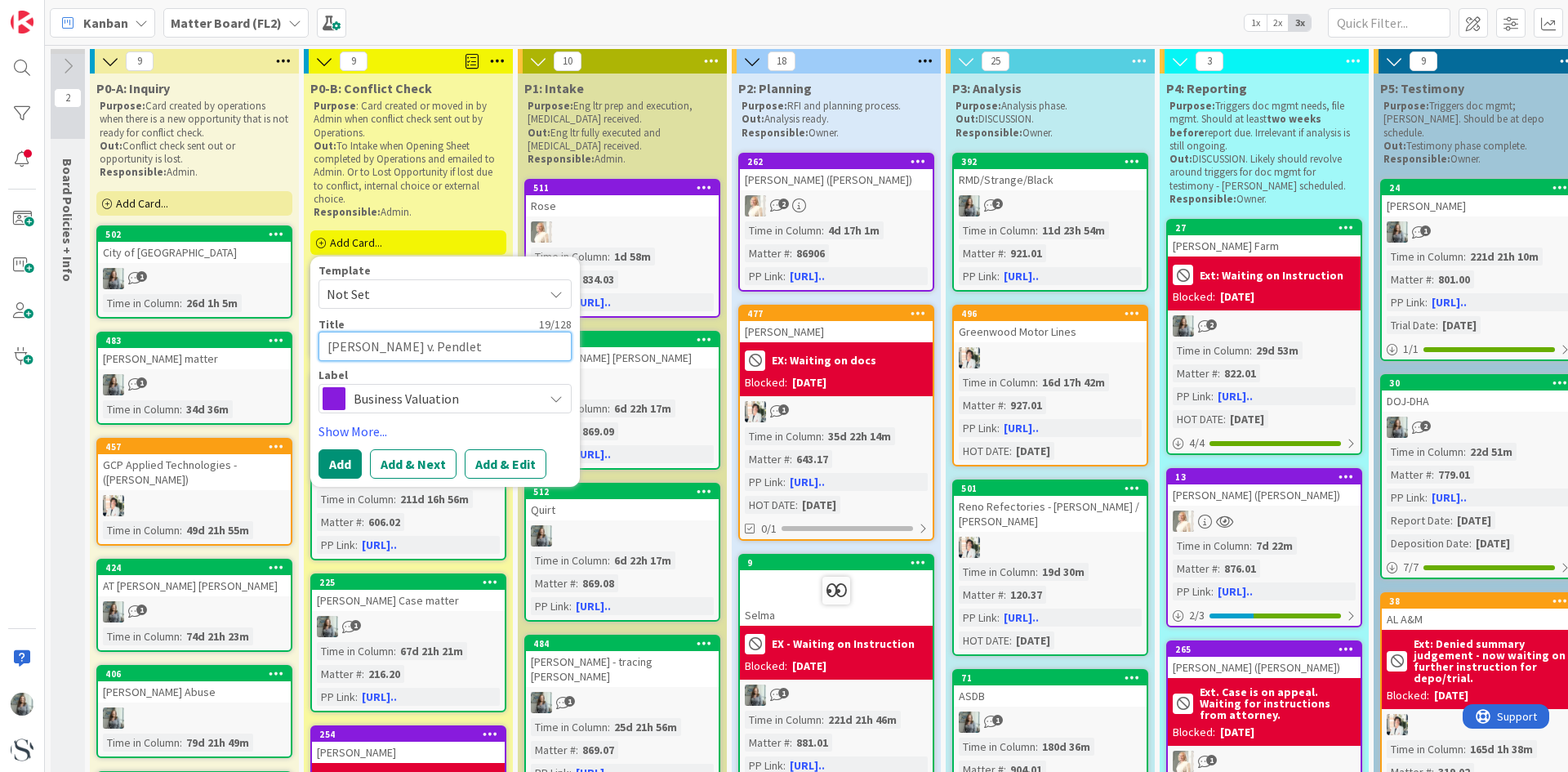
type textarea "Pendleton v. Pendleto"
type textarea "x"
type textarea "Pendleton v. Pendleton"
click at [344, 463] on button "Add" at bounding box center [340, 464] width 44 height 30
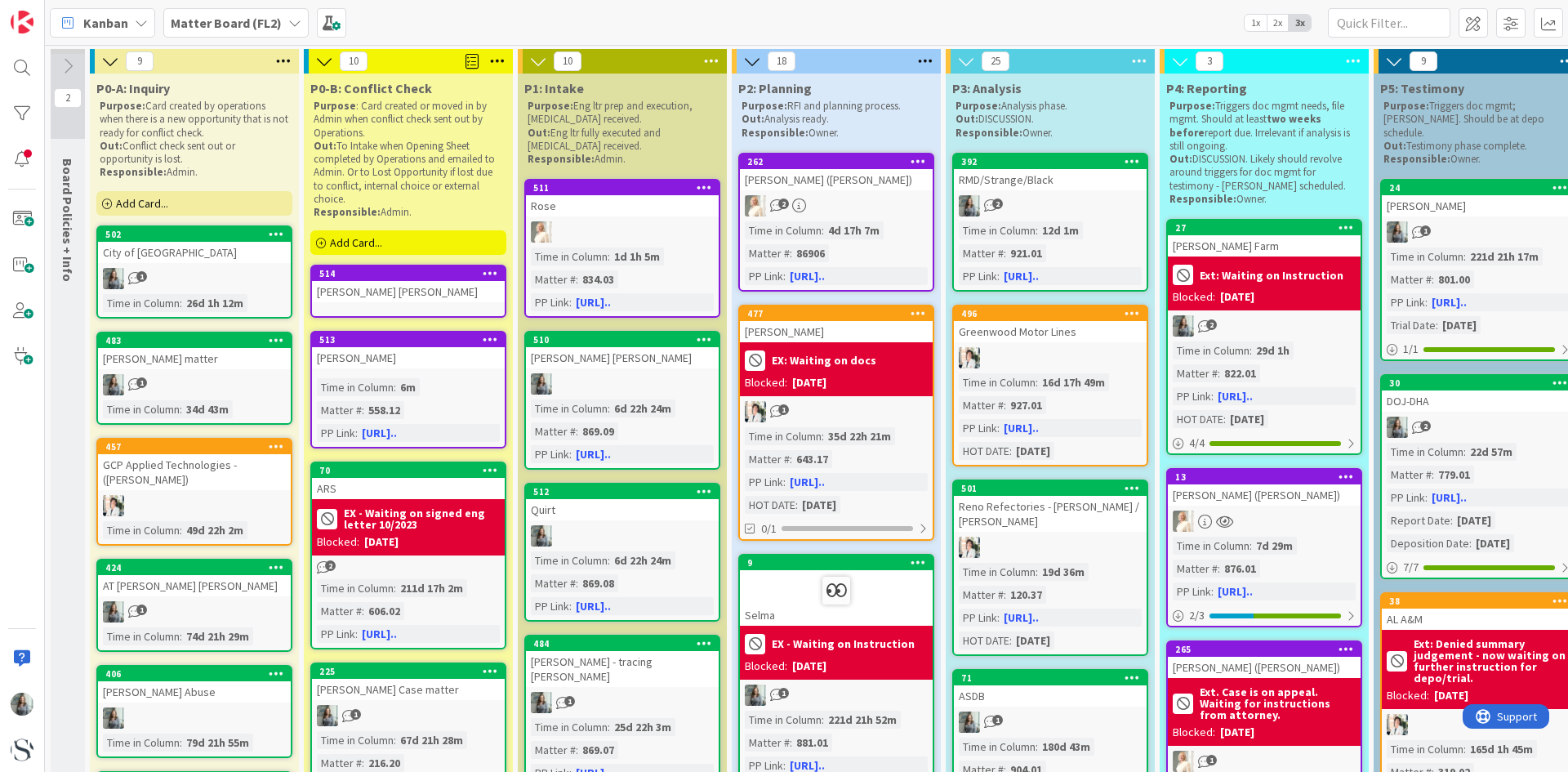
click at [360, 298] on div "Pendleton v. Pendleton" at bounding box center [408, 291] width 193 height 21
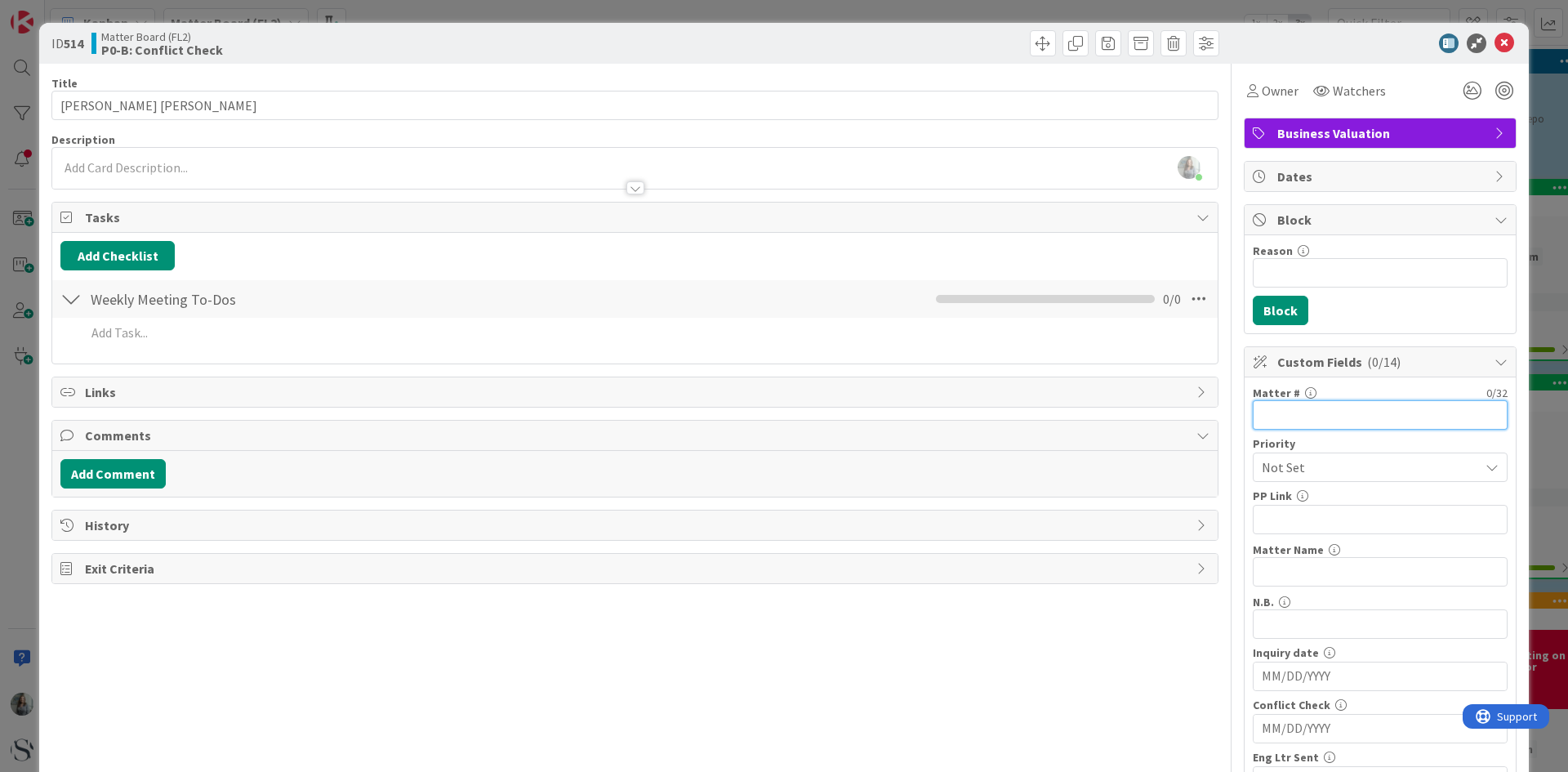
click at [1276, 418] on input "text" at bounding box center [1380, 415] width 255 height 30
type input "558.13"
click at [1264, 524] on input "text" at bounding box center [1380, 520] width 255 height 30
paste input "https://app.practicepanther.com/Project/Details/fa11fbe9-5c76-4faf-8655-d3f5861…"
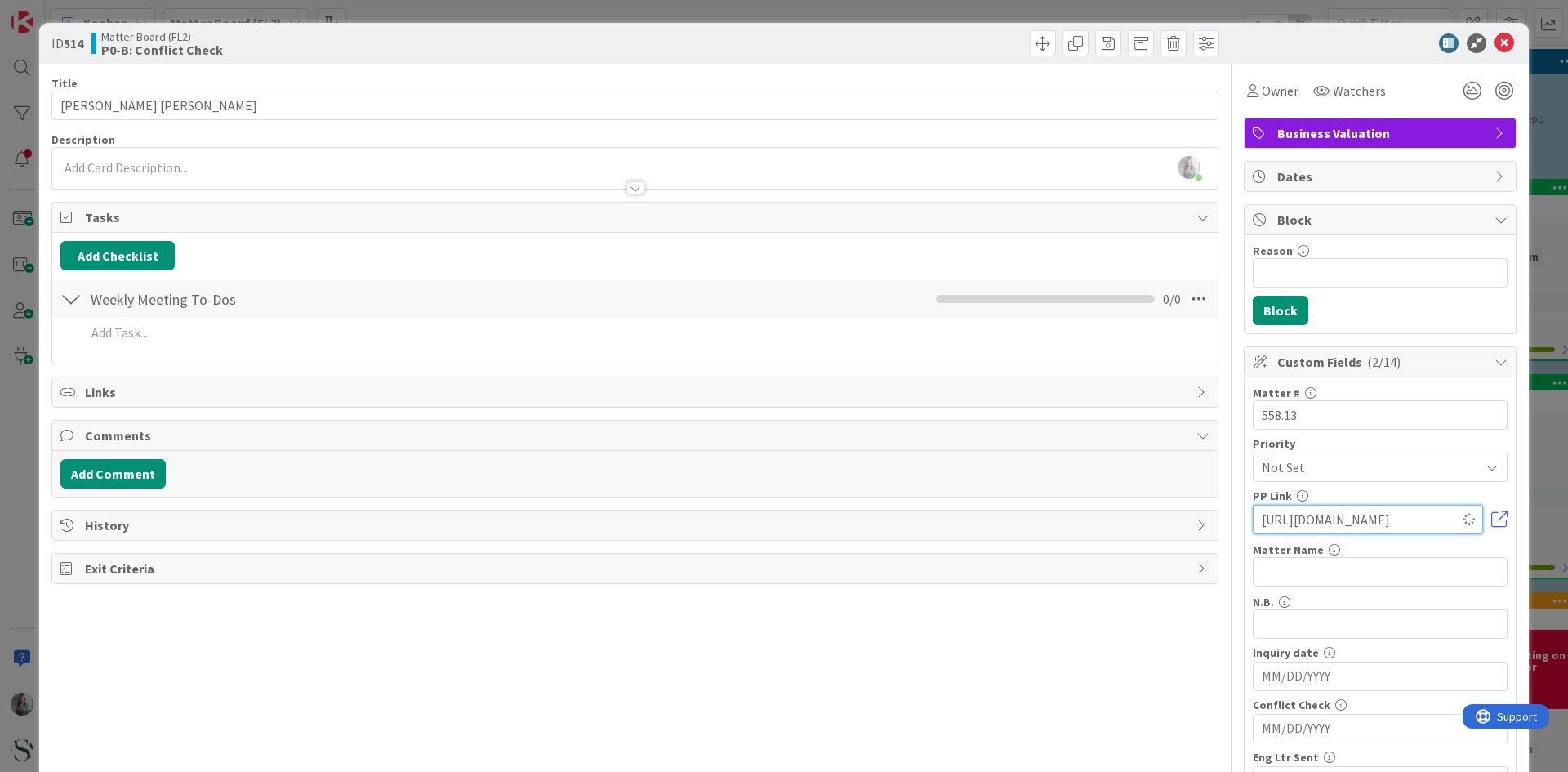
type input "https://app.practicepanther.com/Project/Details/fa11fbe9-5c76-4faf-8655-d3f5861…"
click at [1259, 566] on input "text" at bounding box center [1380, 572] width 255 height 30
type input "Pendleton Gray - Pendleton v. Pe"
click at [1286, 720] on input "MM/DD/YYYY" at bounding box center [1380, 728] width 237 height 28
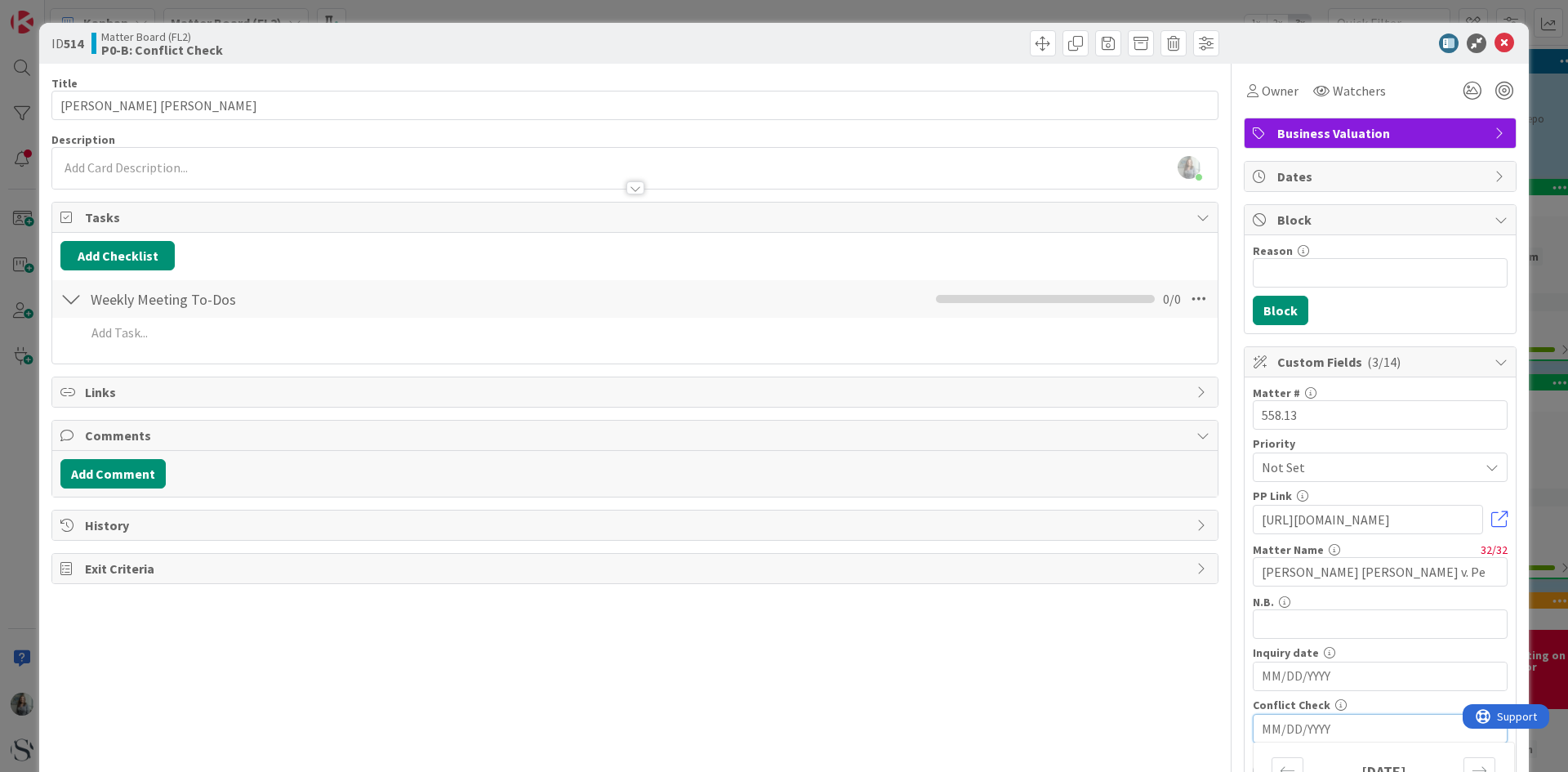
scroll to position [164, 0]
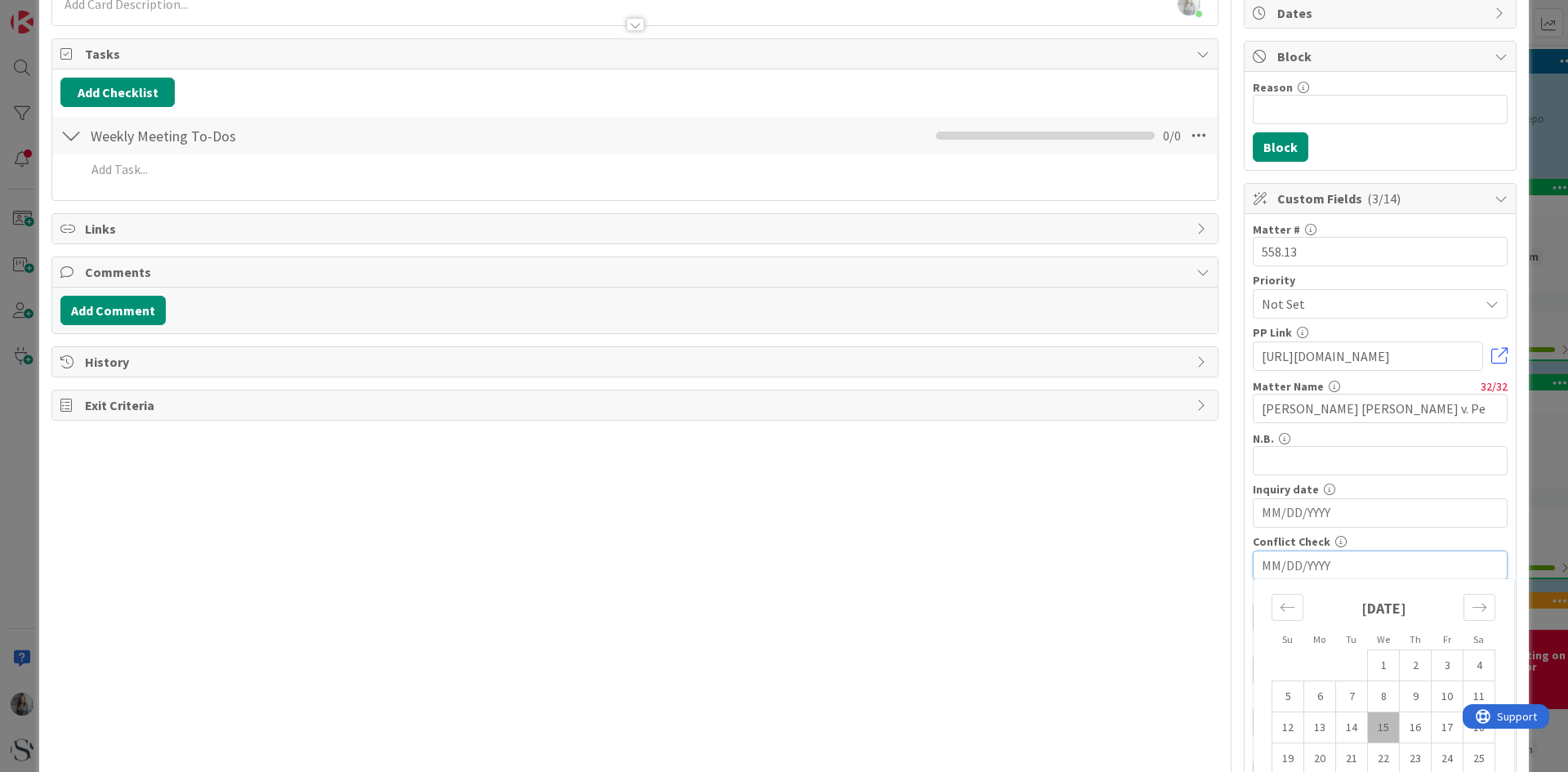
click at [1372, 720] on td "15" at bounding box center [1384, 727] width 32 height 31
type input "10/15/2025"
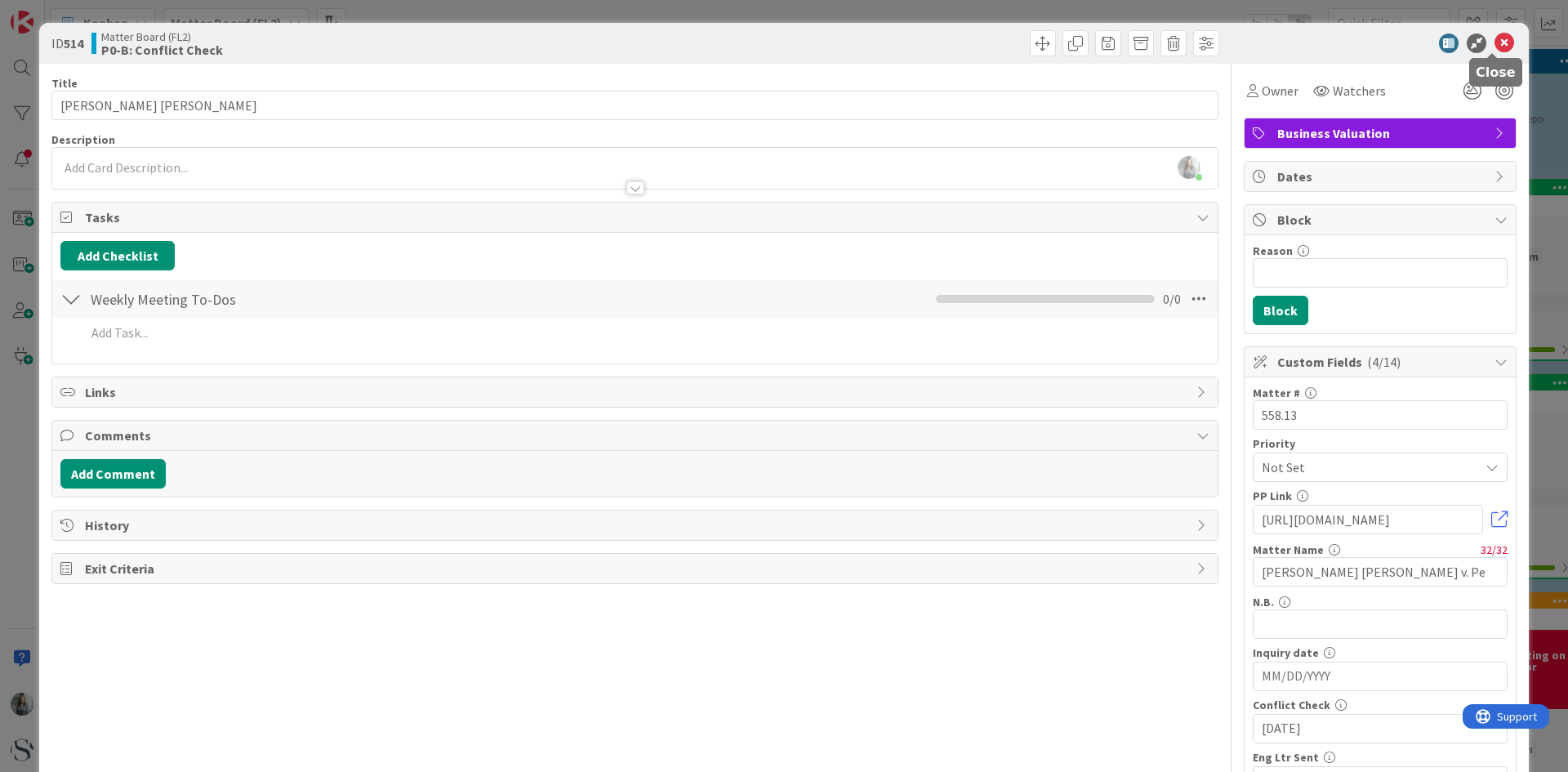
click at [1495, 40] on icon at bounding box center [1504, 44] width 20 height 20
